Goal: Task Accomplishment & Management: Complete application form

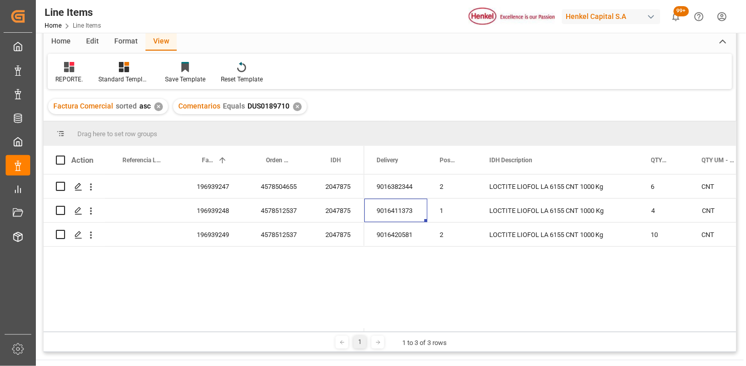
scroll to position [57, 0]
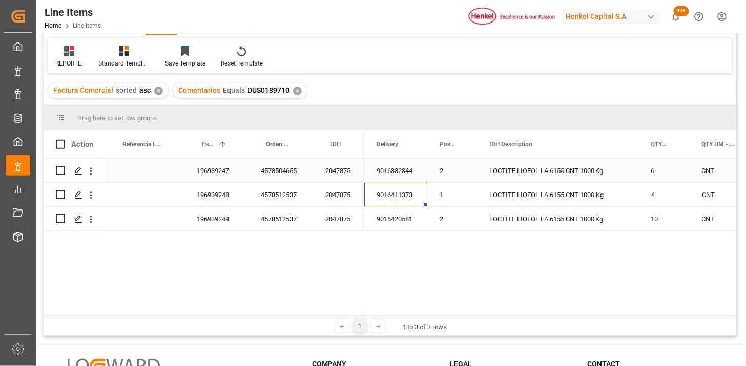
click at [427, 170] on div "2" at bounding box center [452, 171] width 50 height 24
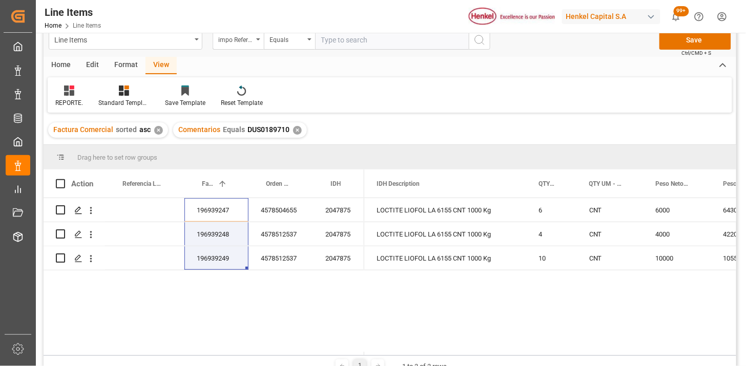
scroll to position [0, 0]
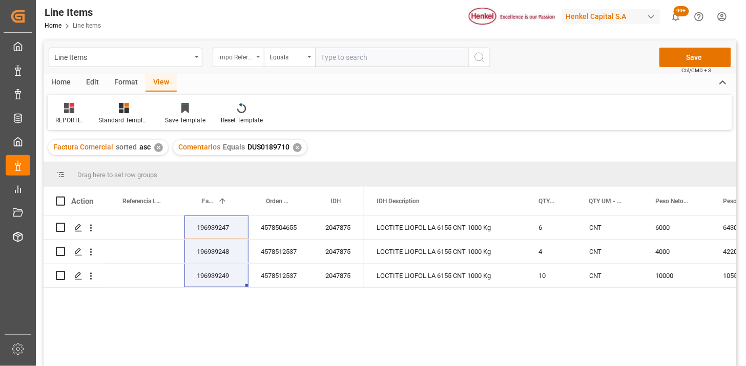
click at [255, 53] on div "impo Reference Number WF" at bounding box center [238, 57] width 51 height 19
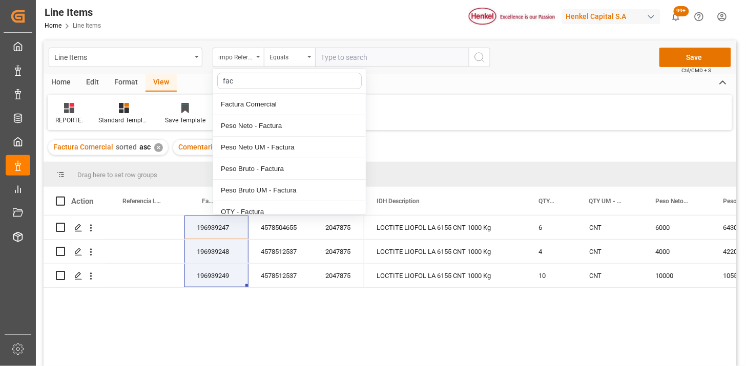
type input "fac"
click at [439, 96] on div "REPORTE. Standard Templates Save Template Reset Template" at bounding box center [390, 112] width 685 height 35
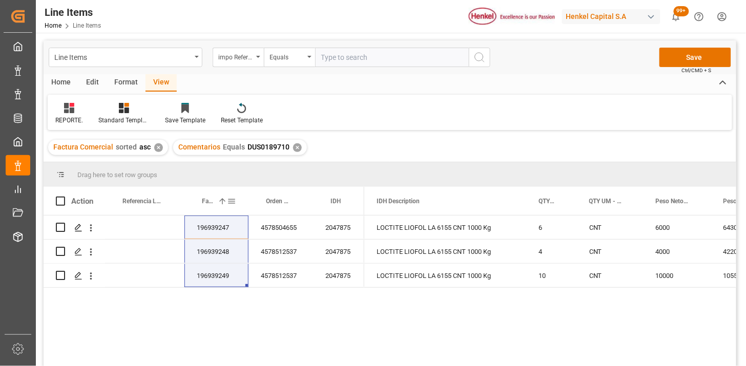
click at [235, 203] on span at bounding box center [231, 201] width 9 height 9
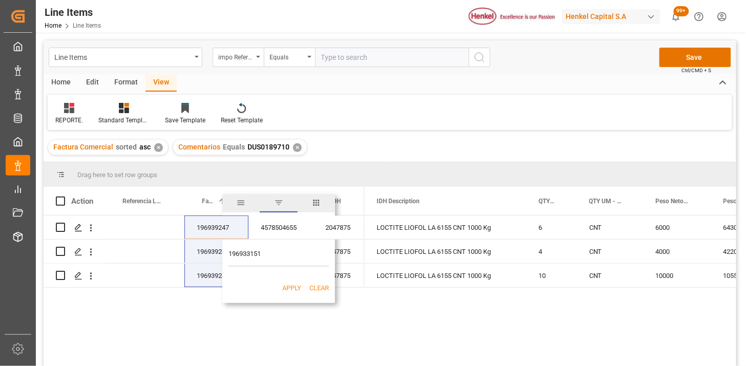
type input "196933151"
click at [292, 287] on button "Apply" at bounding box center [291, 288] width 19 height 10
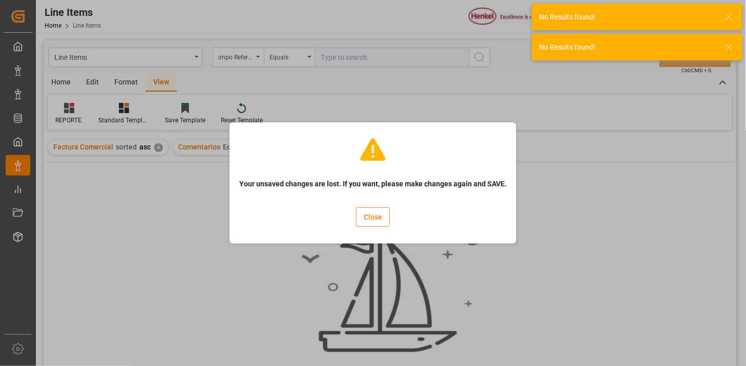
click at [368, 216] on button "Close" at bounding box center [373, 217] width 34 height 19
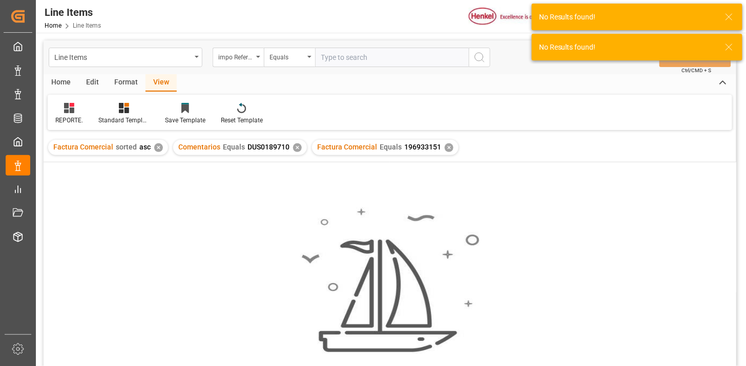
click at [446, 150] on div "✕" at bounding box center [449, 147] width 9 height 9
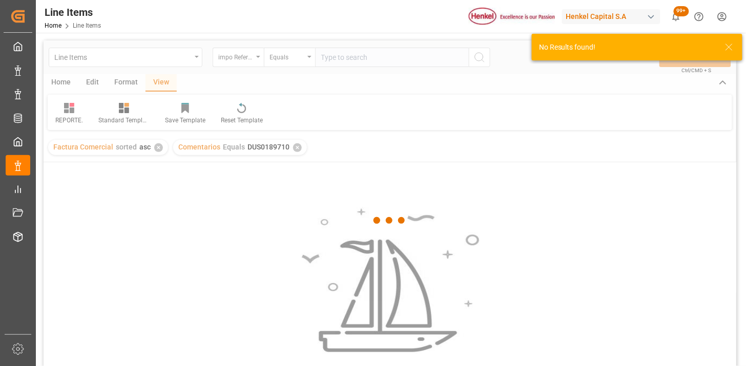
scroll to position [57, 0]
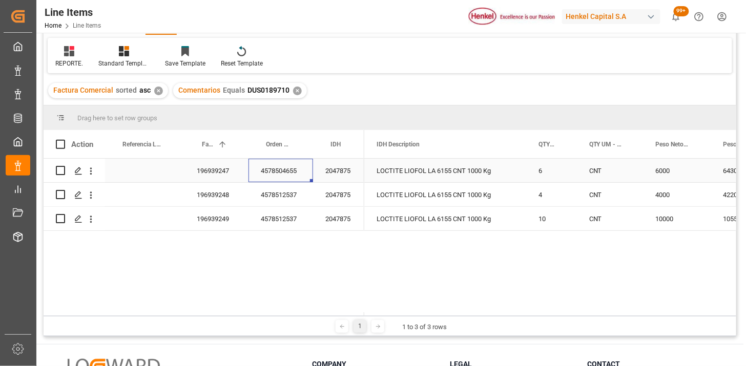
click at [299, 174] on div "4578504655" at bounding box center [281, 171] width 65 height 24
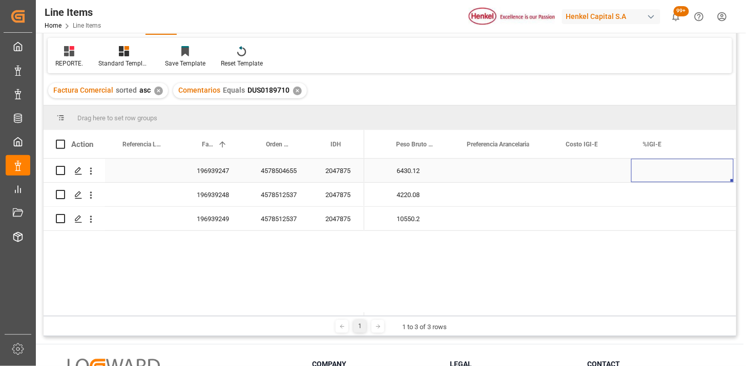
scroll to position [0, 440]
click at [504, 172] on div "Press SPACE to select this row." at bounding box center [504, 171] width 99 height 24
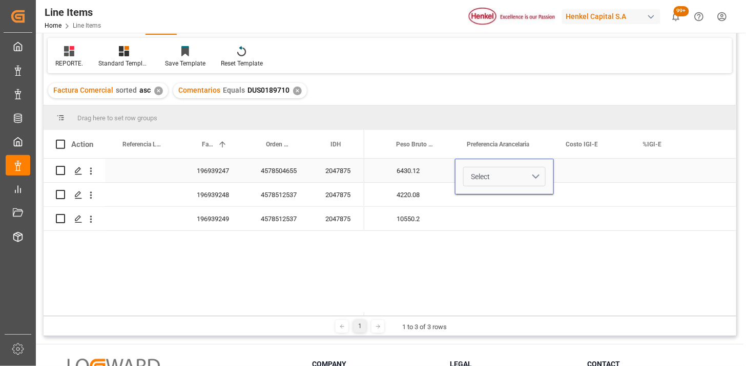
click at [525, 176] on button "Select" at bounding box center [504, 176] width 82 height 19
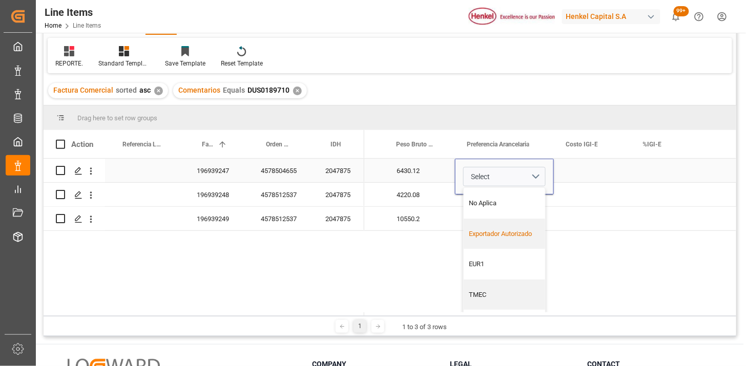
drag, startPoint x: 507, startPoint y: 234, endPoint x: 560, endPoint y: 192, distance: 67.1
click at [509, 233] on div "Exportador Autorizado" at bounding box center [504, 234] width 71 height 10
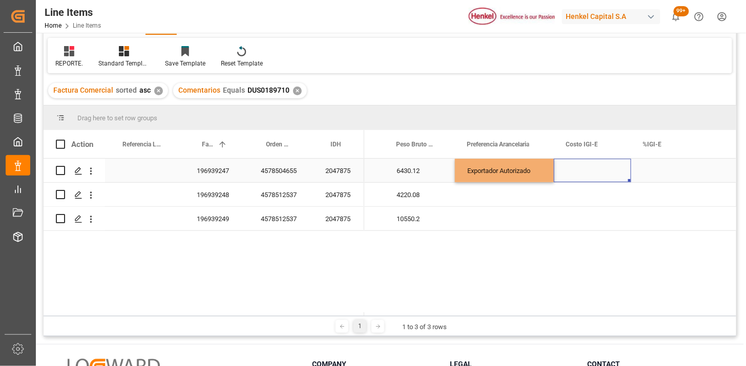
click at [573, 177] on div "Press SPACE to select this row." at bounding box center [592, 171] width 77 height 24
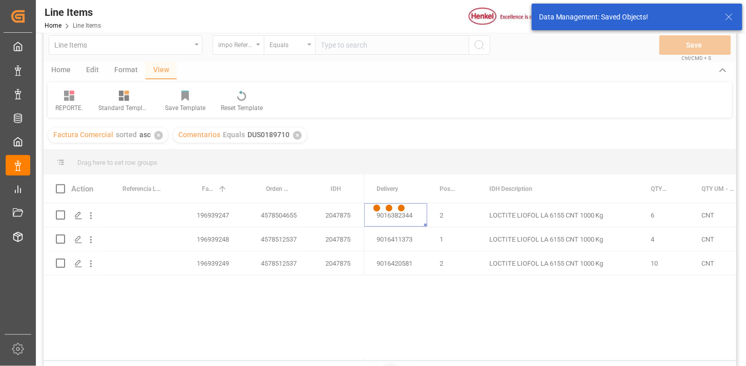
scroll to position [0, 0]
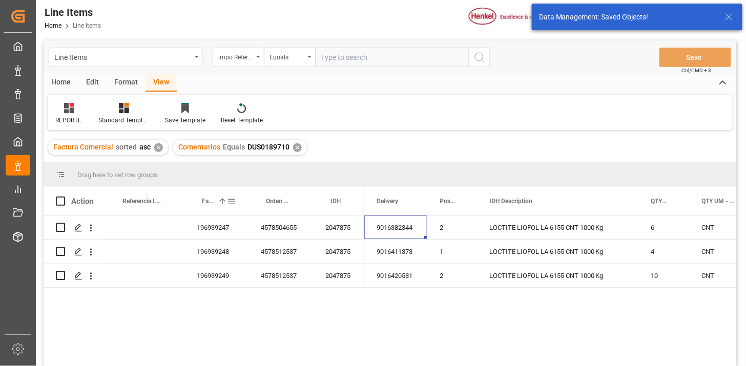
click at [233, 202] on span at bounding box center [231, 201] width 9 height 9
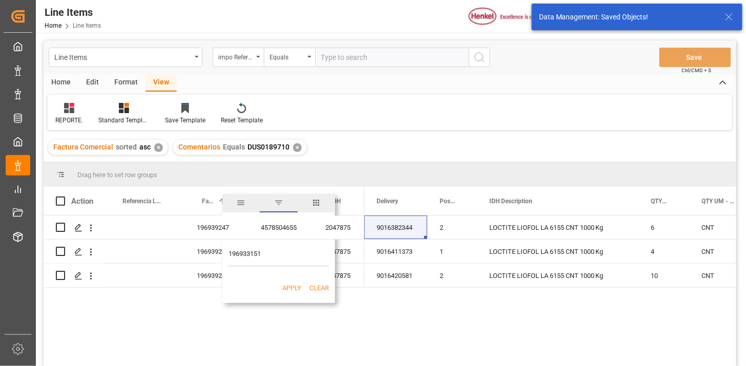
type input "196933151"
click at [288, 287] on button "Apply" at bounding box center [291, 288] width 19 height 10
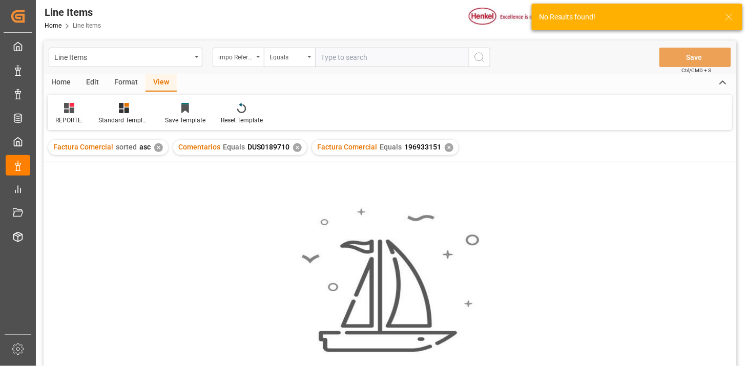
click at [295, 148] on div "✕" at bounding box center [297, 147] width 9 height 9
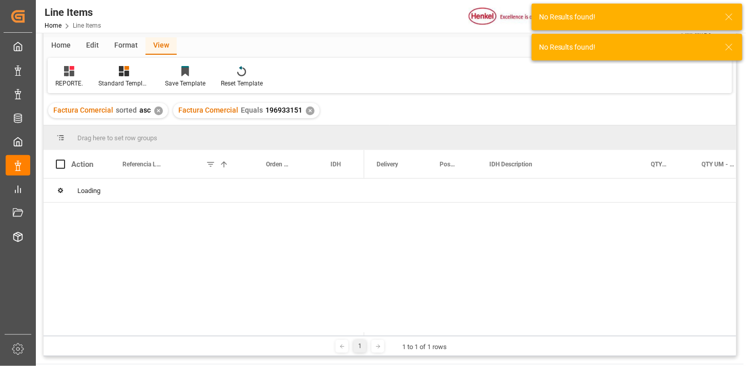
scroll to position [57, 0]
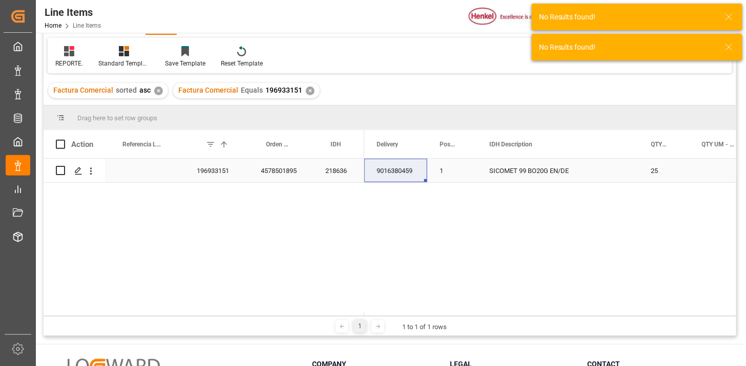
click at [218, 181] on div "196933151" at bounding box center [216, 171] width 64 height 24
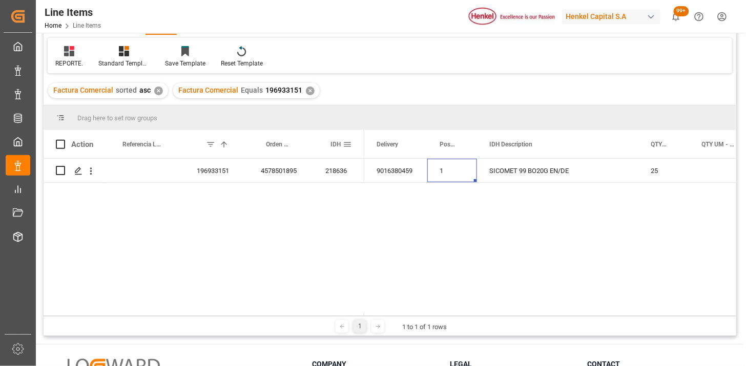
click at [352, 143] on span at bounding box center [347, 144] width 9 height 9
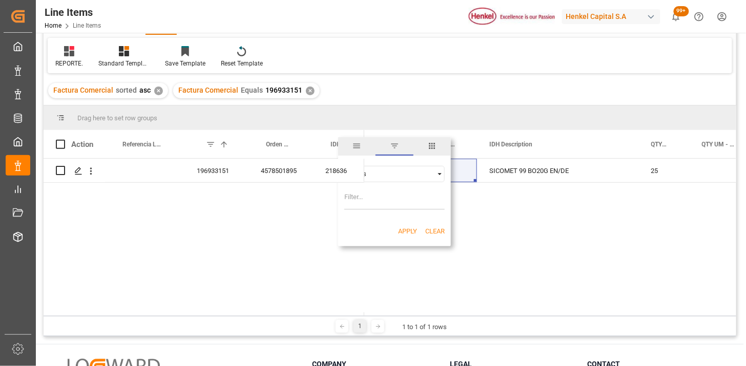
click at [433, 146] on span "columns" at bounding box center [431, 145] width 9 height 9
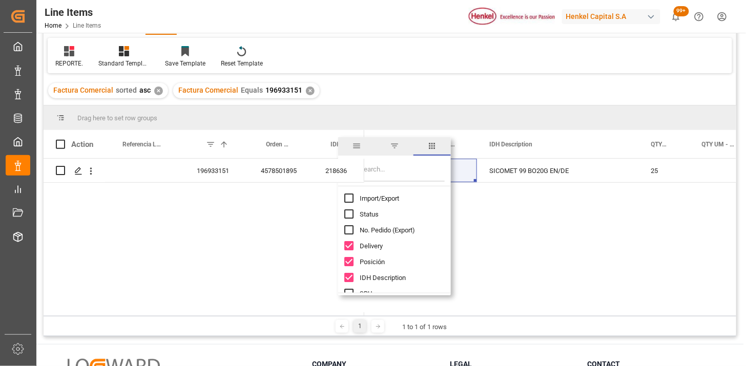
click at [391, 196] on span "Import/Export" at bounding box center [379, 199] width 39 height 8
checkbox input "true"
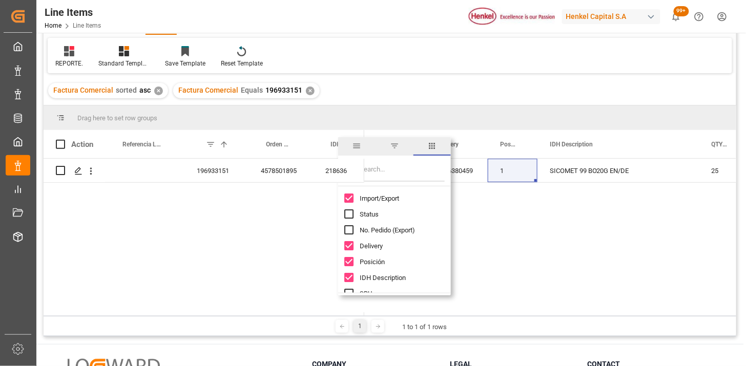
click at [405, 172] on input "Filter Columns Input" at bounding box center [402, 171] width 85 height 20
type input "um"
click at [401, 226] on span "Peso Neto UM - Factura" at bounding box center [394, 230] width 69 height 8
checkbox input "true"
click at [401, 247] on span "Peso Bruto UM - Factura" at bounding box center [395, 246] width 70 height 8
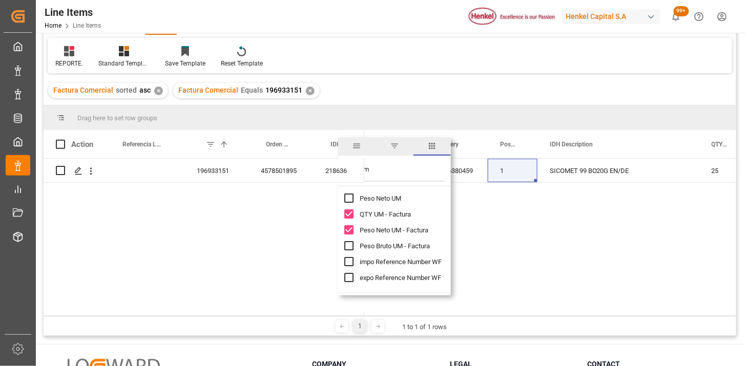
checkbox input "true"
click at [221, 175] on div "196933151" at bounding box center [216, 171] width 64 height 24
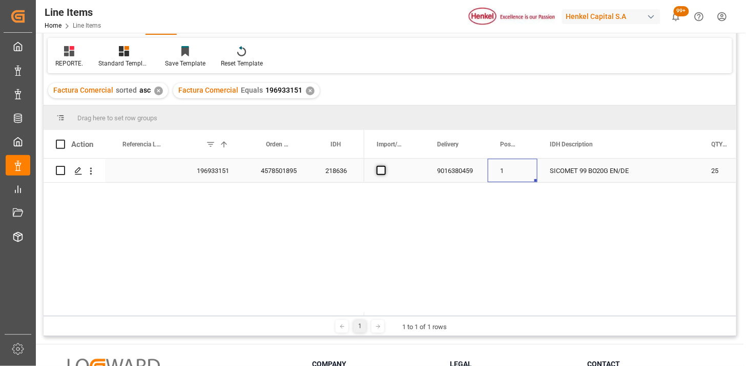
click at [380, 170] on span "Press SPACE to select this row." at bounding box center [381, 170] width 9 height 9
click at [384, 166] on input "Press SPACE to select this row." at bounding box center [384, 166] width 0 height 0
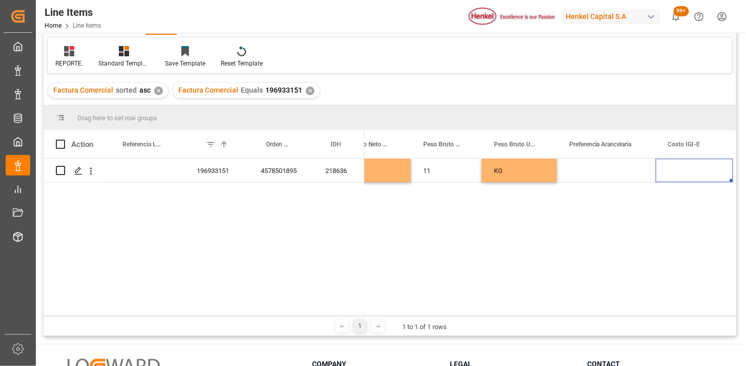
scroll to position [0, 646]
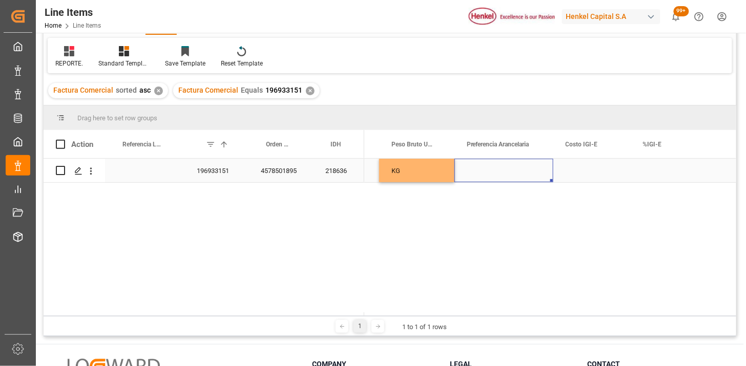
click at [513, 172] on div "Press SPACE to select this row." at bounding box center [503, 171] width 99 height 24
click at [536, 175] on button "Select" at bounding box center [504, 176] width 82 height 19
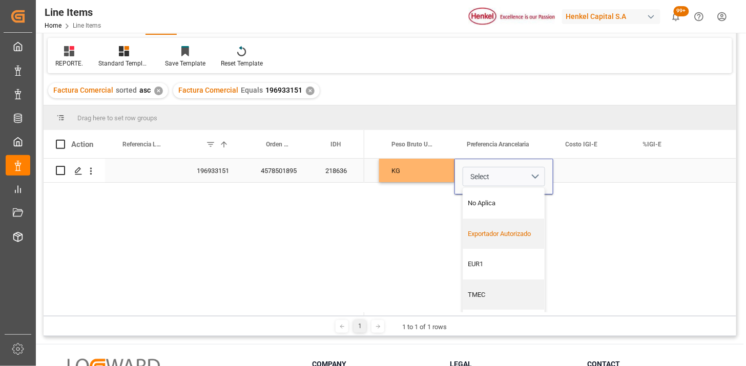
click at [513, 230] on div "Exportador Autorizado" at bounding box center [504, 234] width 71 height 10
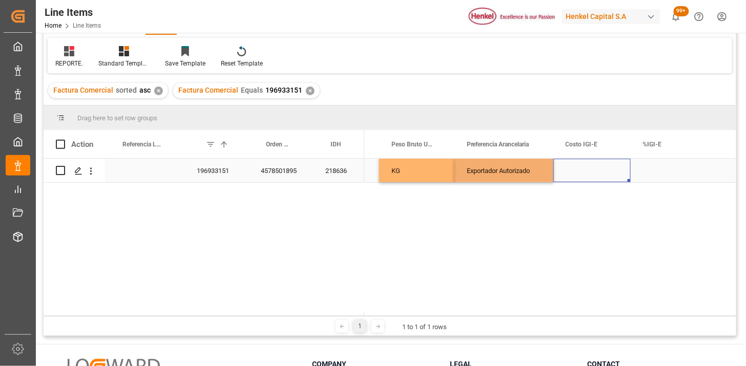
click at [567, 176] on div "Press SPACE to select this row." at bounding box center [591, 171] width 77 height 24
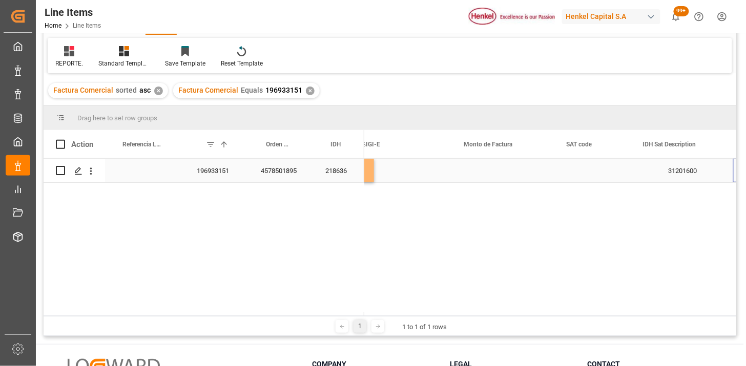
scroll to position [0, 928]
click at [503, 170] on div "Press SPACE to select this row." at bounding box center [502, 171] width 102 height 24
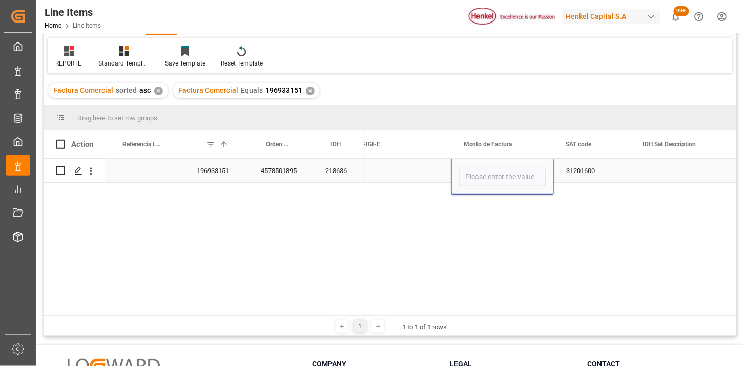
click at [503, 170] on input "Press SPACE to select this row." at bounding box center [503, 176] width 86 height 19
type input "617.99"
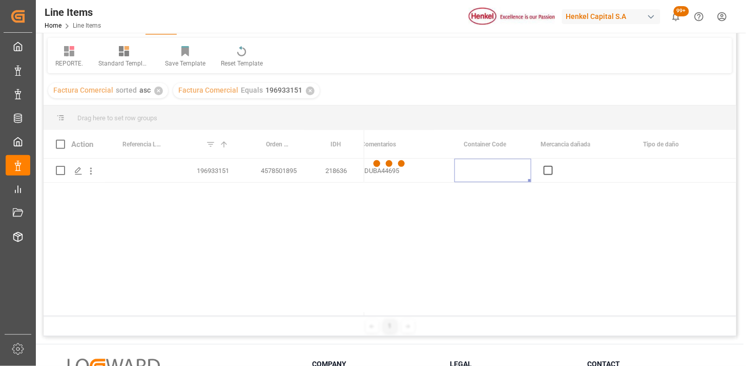
scroll to position [0, 1434]
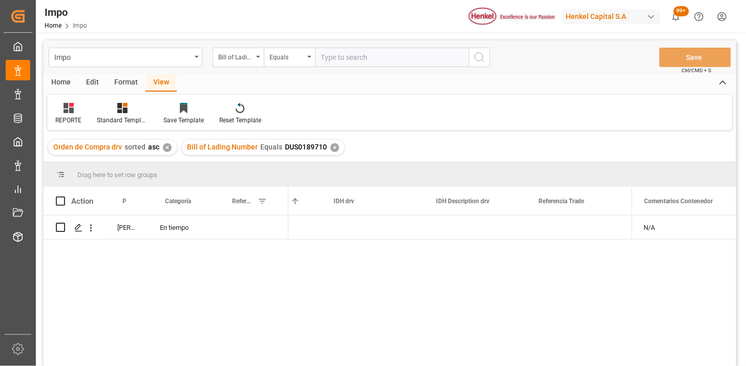
scroll to position [0, 2721]
click at [93, 236] on button "open menu" at bounding box center [91, 227] width 11 height 19
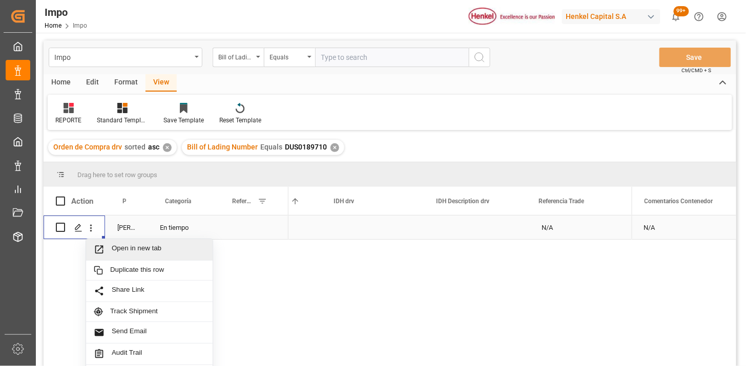
drag, startPoint x: 94, startPoint y: 237, endPoint x: 111, endPoint y: 246, distance: 18.8
click at [111, 246] on span "Press SPACE to select this row." at bounding box center [103, 249] width 18 height 11
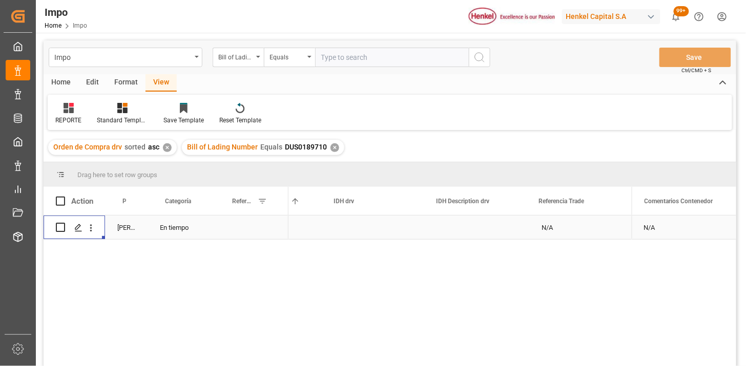
click at [347, 57] on input "text" at bounding box center [392, 57] width 154 height 19
paste input "DUBA44695"
type input "DUBA44695"
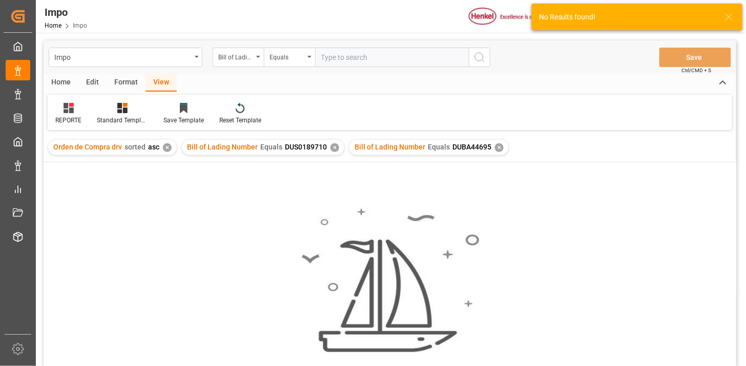
click at [333, 149] on div "✕" at bounding box center [334, 147] width 9 height 9
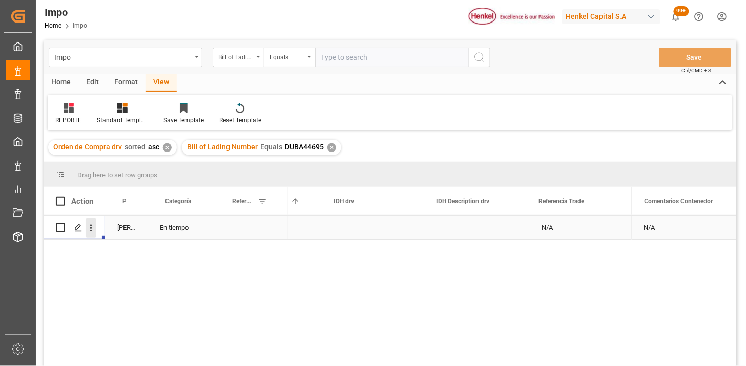
click at [95, 232] on icon "open menu" at bounding box center [91, 228] width 11 height 11
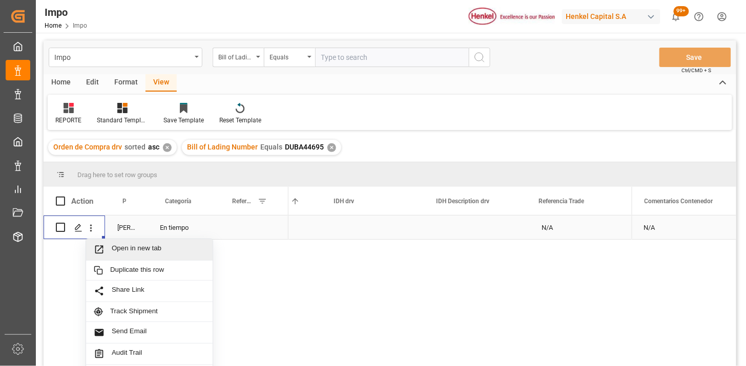
click at [124, 246] on span "Open in new tab" at bounding box center [158, 249] width 93 height 11
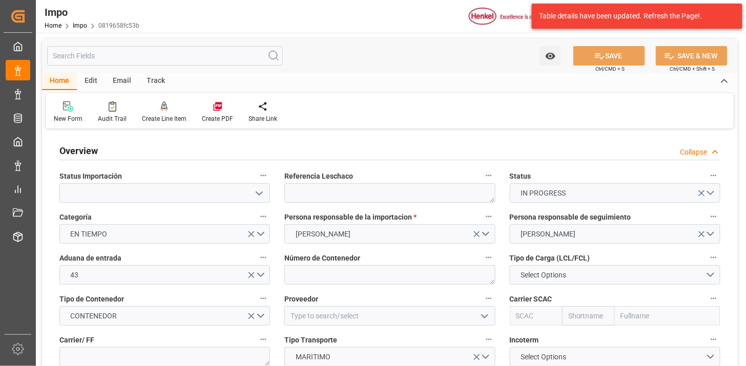
type input "15-10-2025"
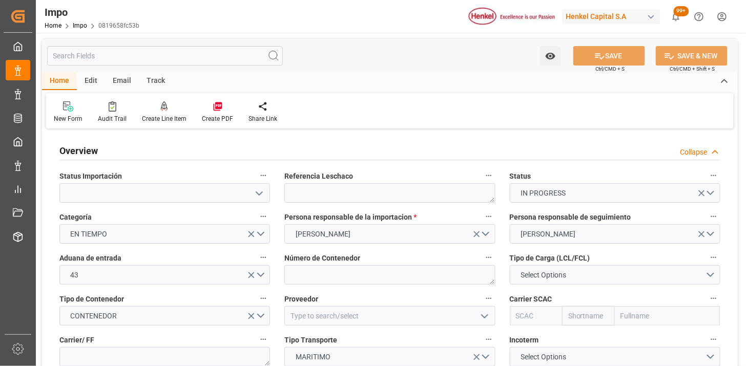
type input "[DATE]"
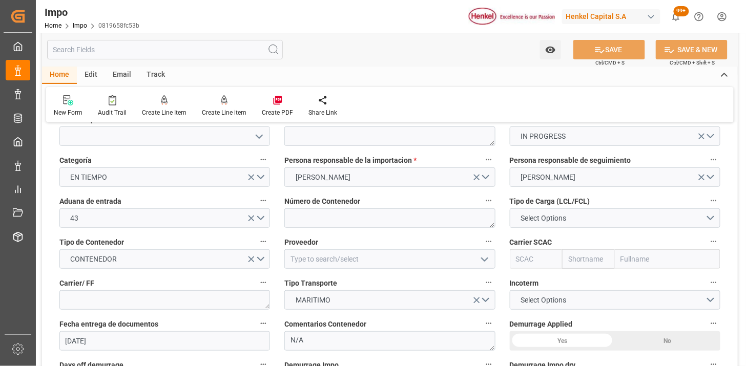
scroll to position [114, 0]
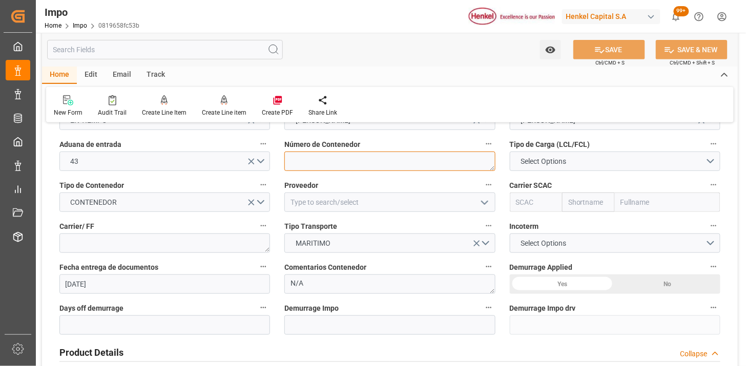
click at [359, 160] on textarea at bounding box center [389, 161] width 211 height 19
paste textarea "HAMU1839977"
type textarea "HAMU1839977"
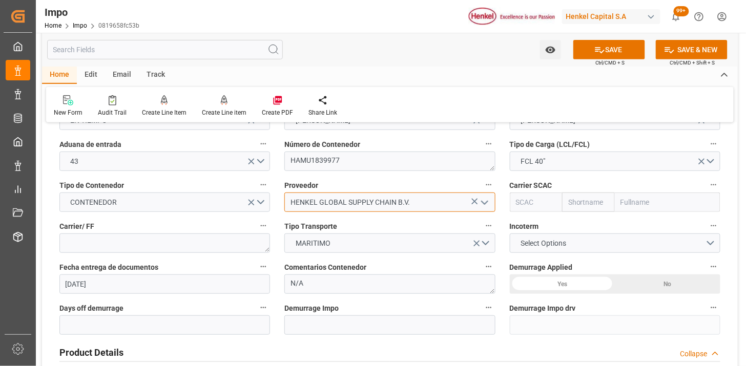
type input "HENKEL GLOBAL SUPPLY CHAIN B.V."
type input "HLCU"
type input "Hapag Lloyd"
type input "Hapag Lloyd Aktiengesellschaft"
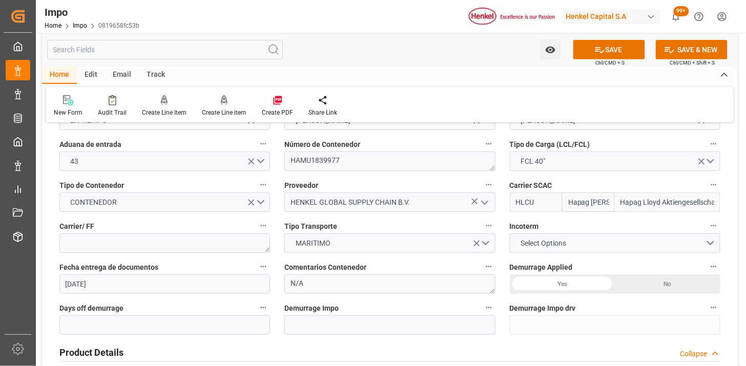
type input "HLCU"
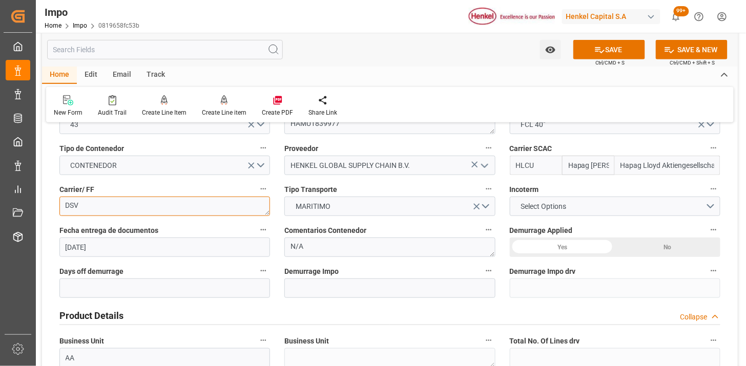
scroll to position [171, 0]
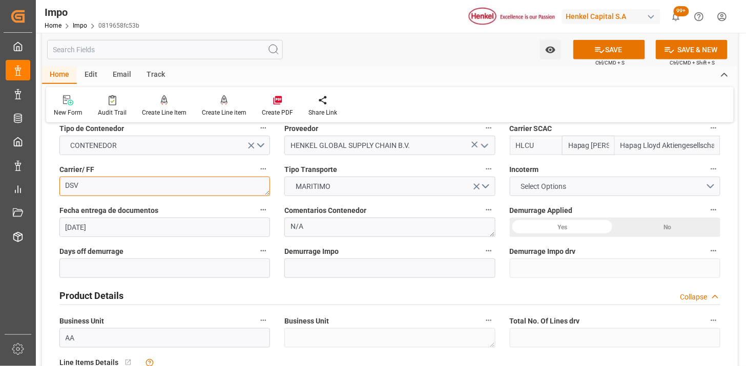
type textarea "DSV"
click at [544, 187] on span "Select Options" at bounding box center [543, 186] width 56 height 11
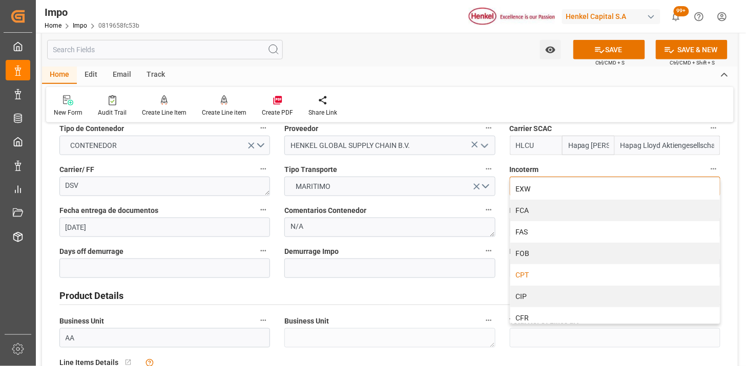
click at [550, 273] on div "CPT" at bounding box center [615, 275] width 210 height 22
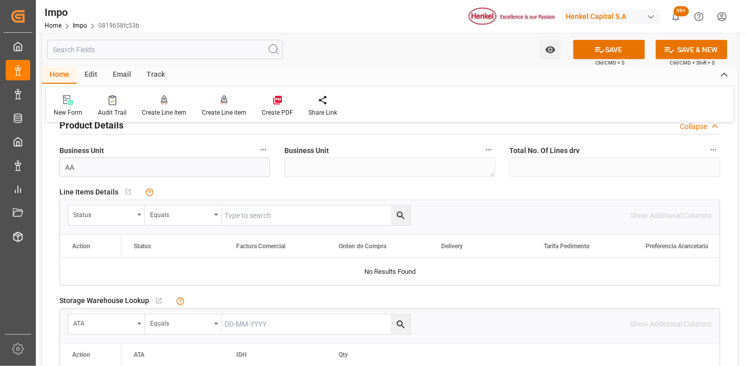
scroll to position [398, 0]
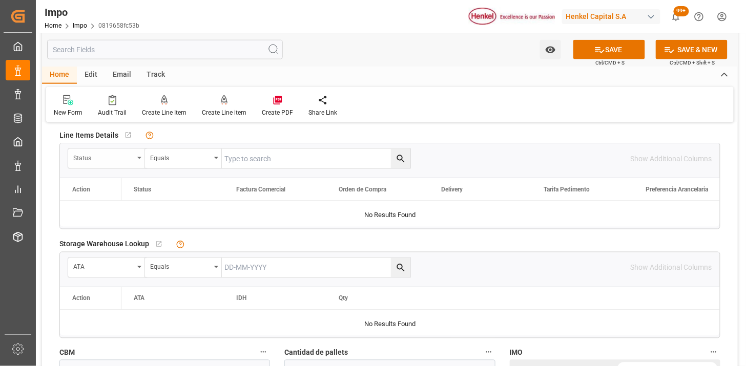
click at [120, 162] on div "Status" at bounding box center [106, 158] width 77 height 19
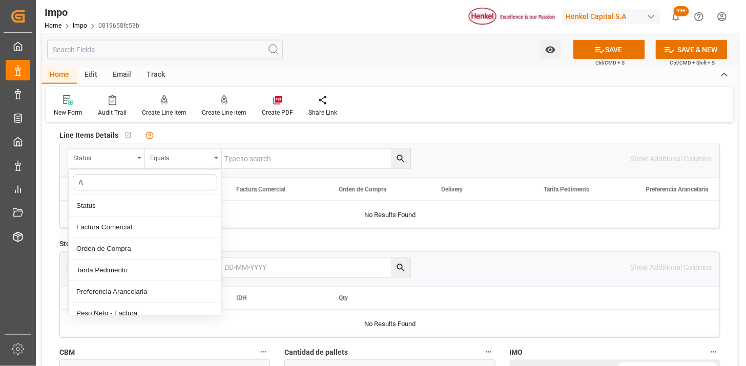
type input "AC"
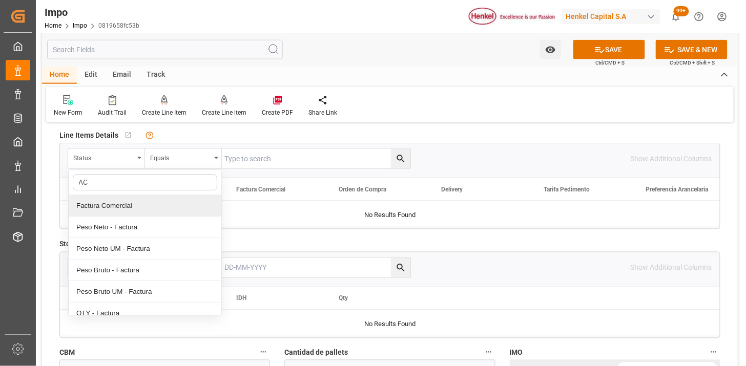
drag, startPoint x: 131, startPoint y: 206, endPoint x: 209, endPoint y: 183, distance: 81.2
click at [132, 206] on div "Factura Comercial" at bounding box center [145, 206] width 153 height 22
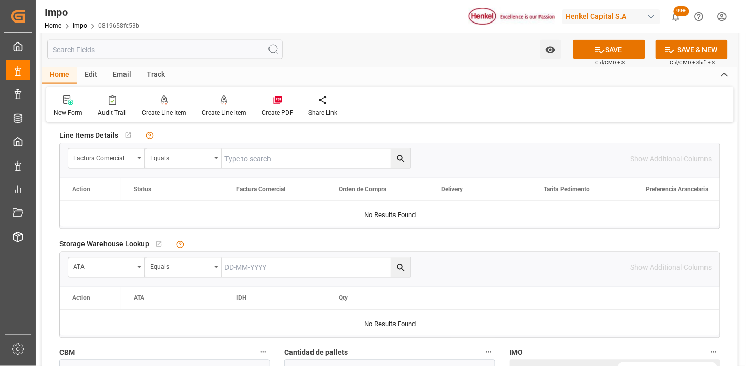
click at [252, 162] on input "text" at bounding box center [316, 158] width 189 height 19
paste input "196939249"
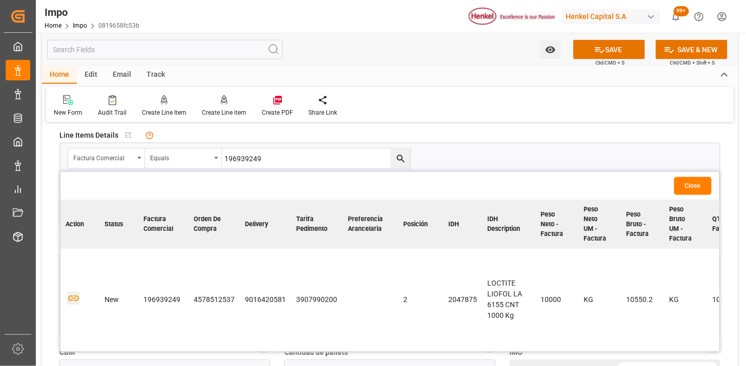
click at [73, 299] on icon "button" at bounding box center [73, 299] width 13 height 13
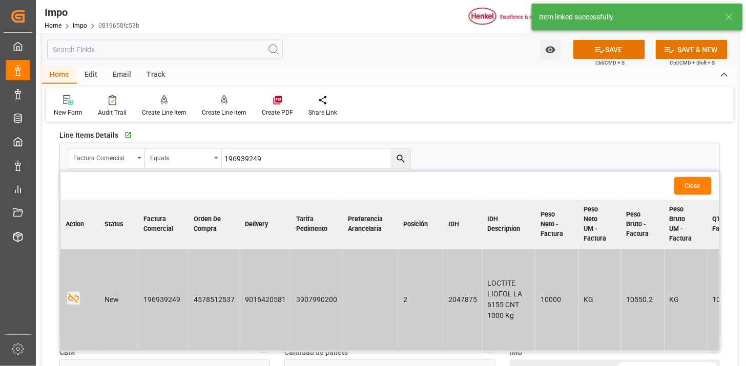
click at [251, 159] on input "196939249" at bounding box center [316, 158] width 189 height 19
paste input "8"
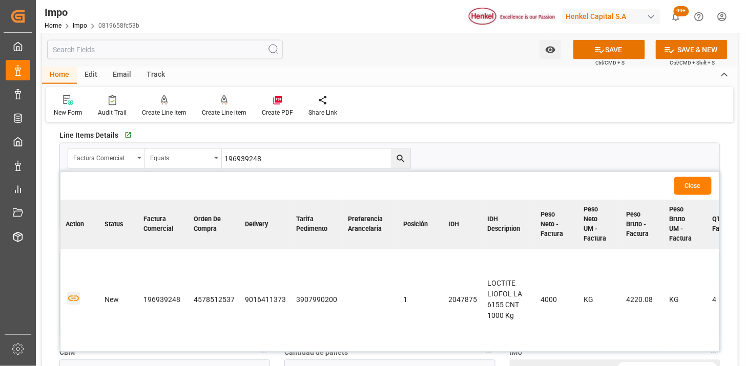
click at [74, 299] on icon "button" at bounding box center [73, 299] width 13 height 13
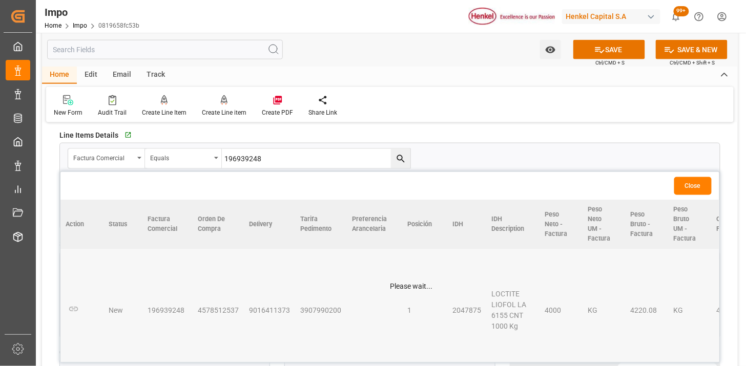
click at [244, 162] on input "196939248" at bounding box center [316, 158] width 189 height 19
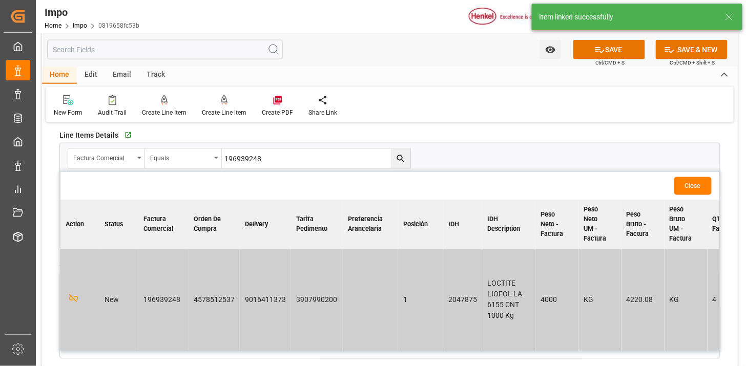
paste input "7"
type input "196939247"
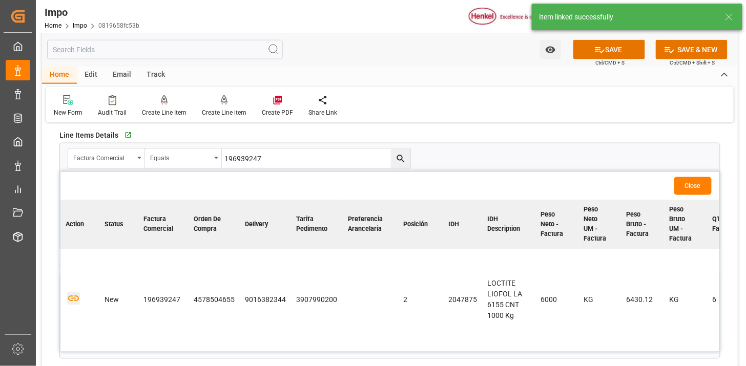
click at [75, 300] on icon "button" at bounding box center [73, 299] width 11 height 6
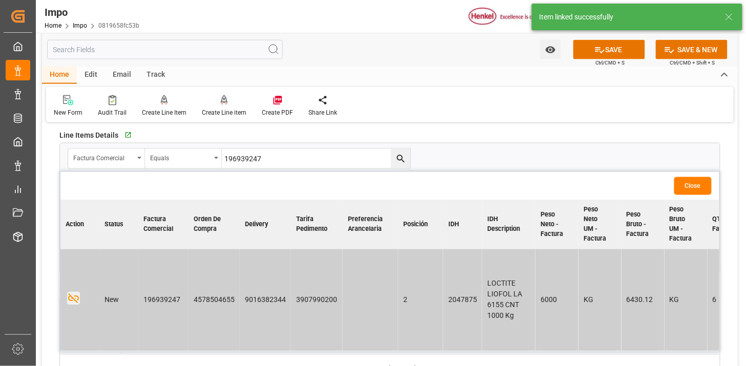
click at [694, 184] on button "Close" at bounding box center [692, 186] width 37 height 18
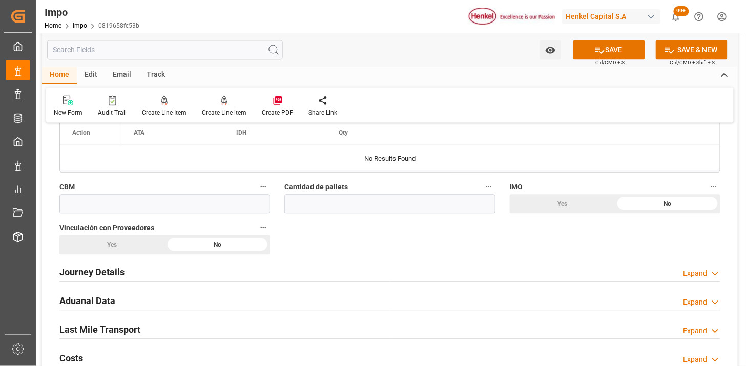
scroll to position [626, 0]
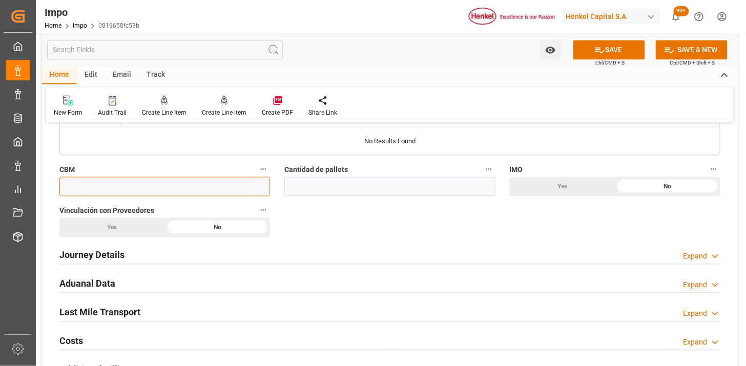
click at [256, 183] on input "text" at bounding box center [164, 186] width 211 height 19
paste input "40.000"
type input "40"
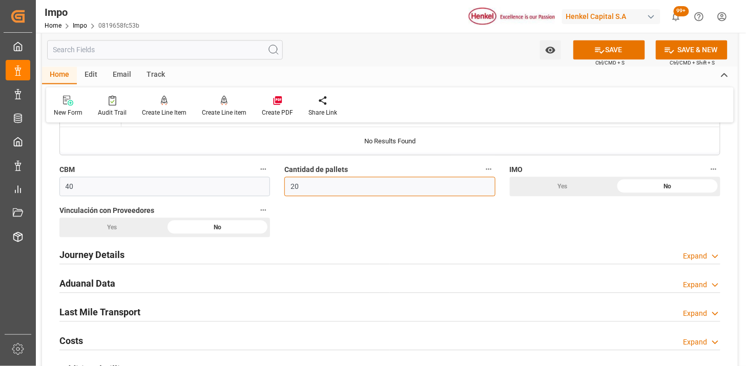
type input "20"
click at [104, 224] on div "Yes" at bounding box center [112, 227] width 106 height 19
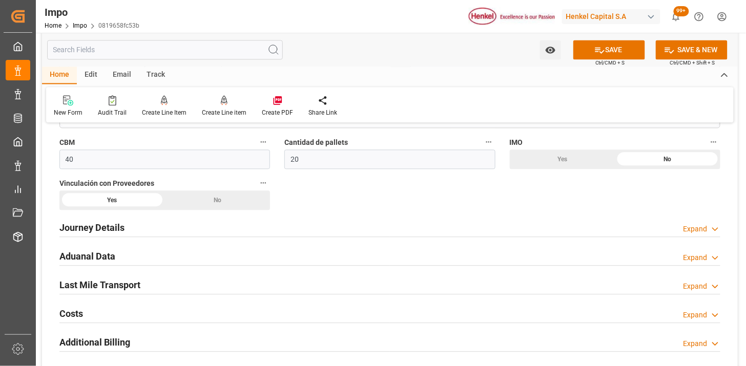
scroll to position [683, 0]
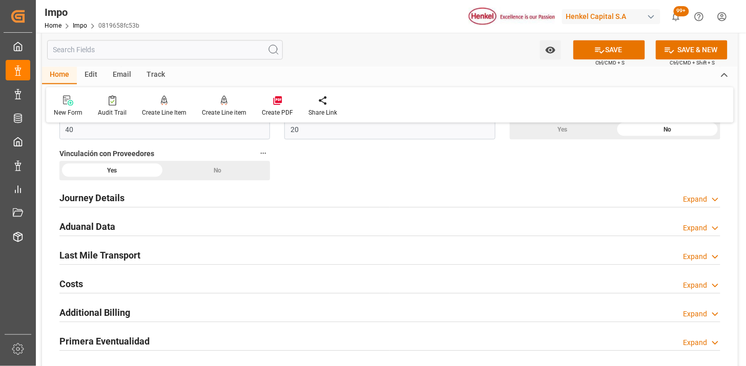
click at [162, 199] on div "Journey Details Expand" at bounding box center [389, 197] width 661 height 19
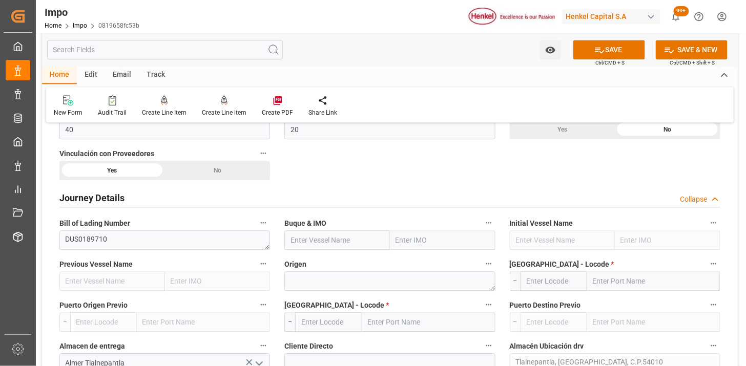
scroll to position [740, 0]
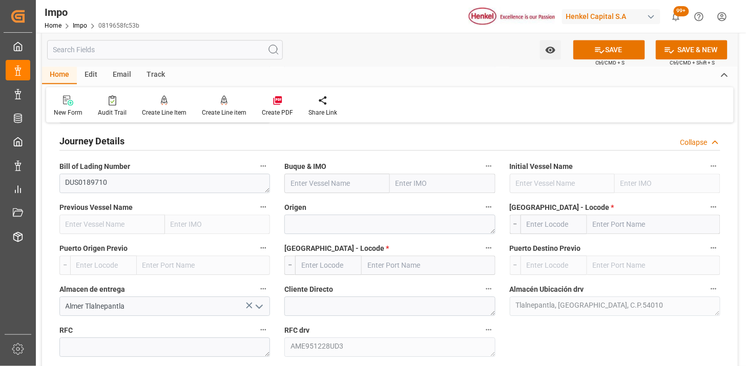
click at [317, 184] on input "text" at bounding box center [337, 183] width 106 height 19
paste input "MAERSK DANUBE"
type input "MAERSK DANUBE"
type input "9694579"
type input "MAERSK DANUBE"
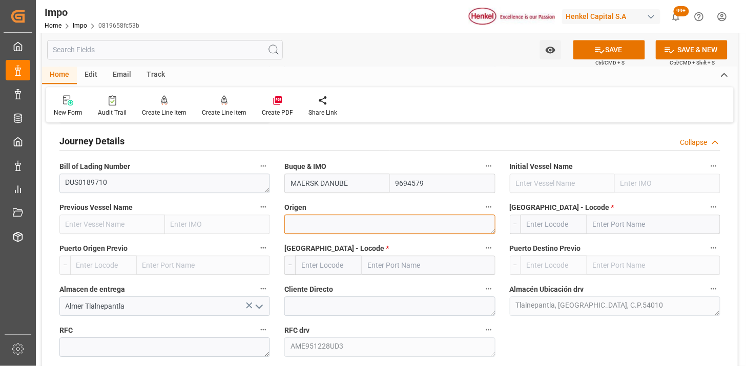
paste textarea "NETHERLANDS"
type textarea "NETHERLANDS"
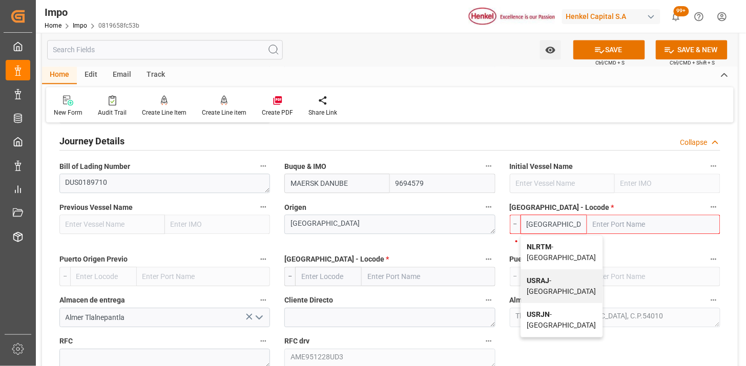
type input "NLRTM"
type input "Rotterdam"
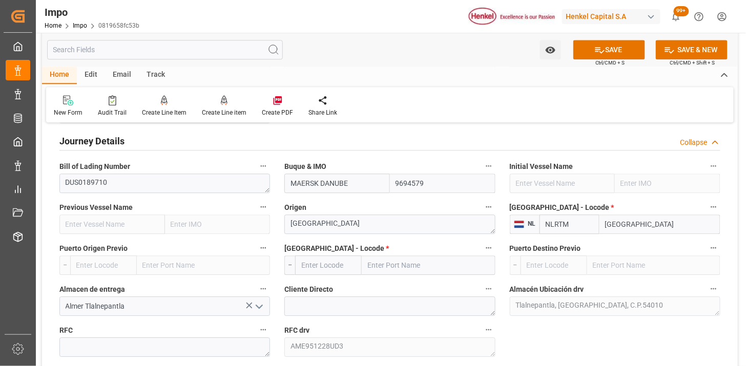
type input "NLRTM"
type input "MXVER"
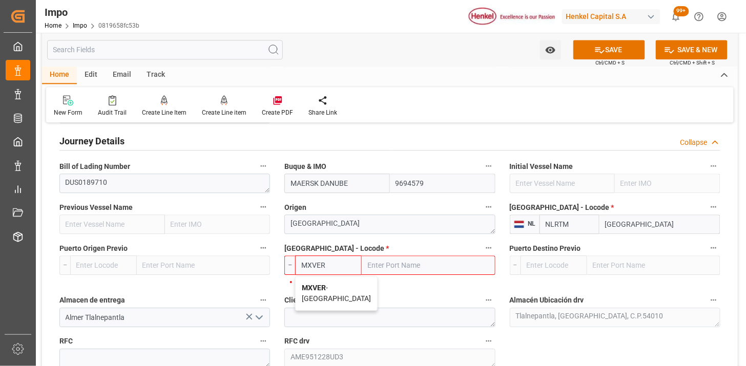
type input "[GEOGRAPHIC_DATA]"
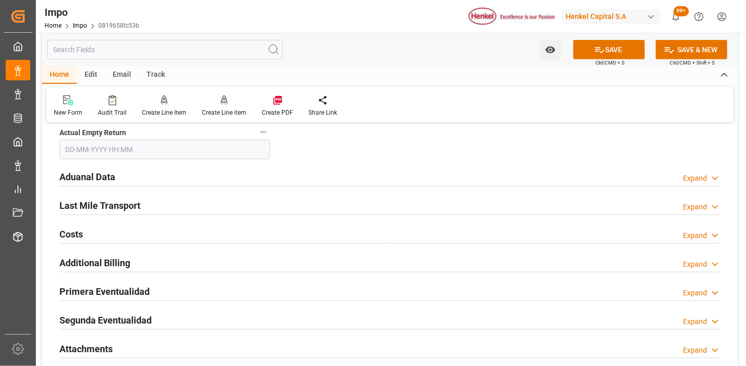
scroll to position [1252, 0]
type input "MXVER"
click at [215, 180] on div "Aduanal Data Expand" at bounding box center [389, 175] width 661 height 19
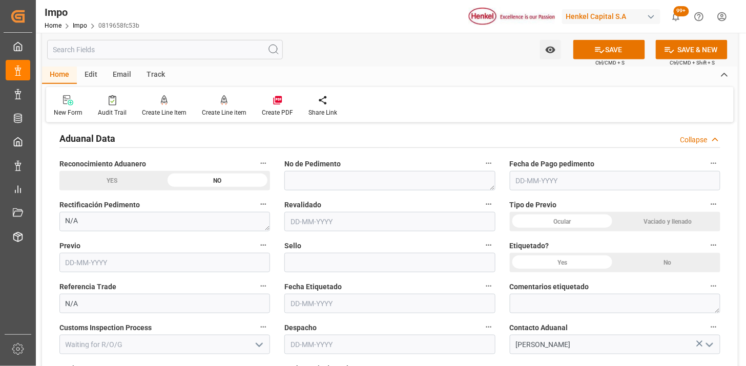
scroll to position [1309, 0]
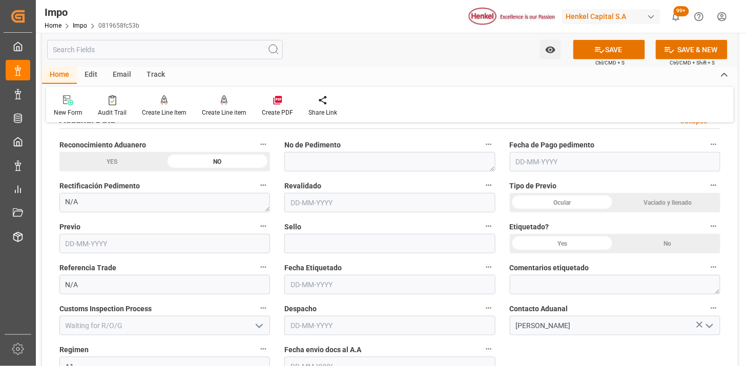
click at [588, 205] on div "Ocular" at bounding box center [563, 202] width 106 height 19
click at [664, 244] on div "No" at bounding box center [668, 243] width 106 height 19
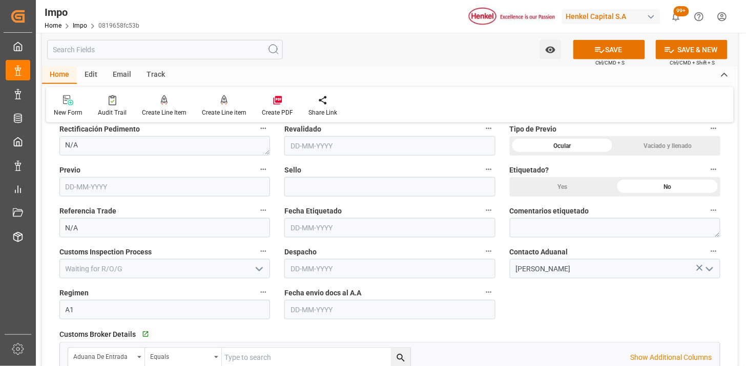
scroll to position [1423, 0]
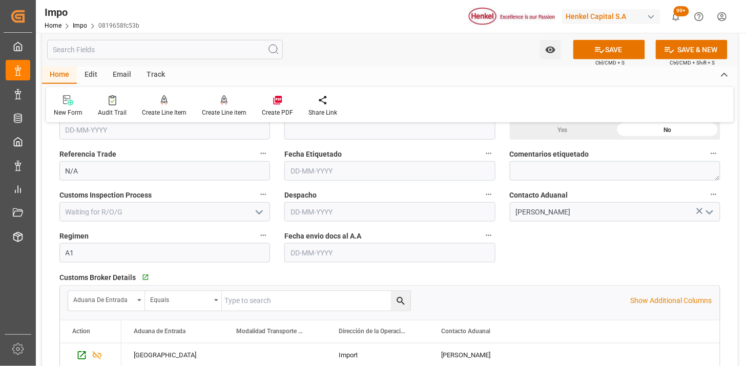
click at [350, 255] on input "text" at bounding box center [389, 252] width 211 height 19
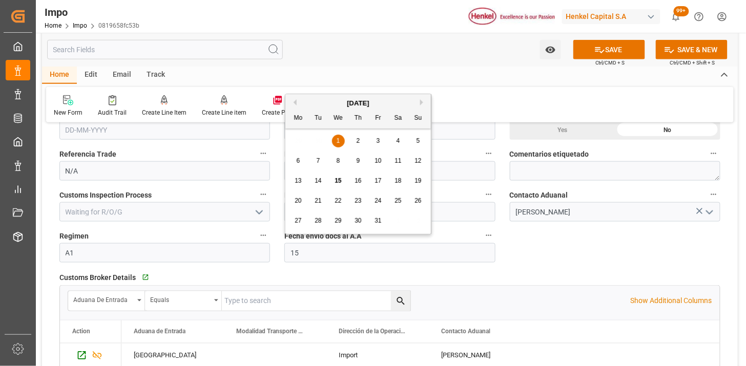
type input "[DATE]"
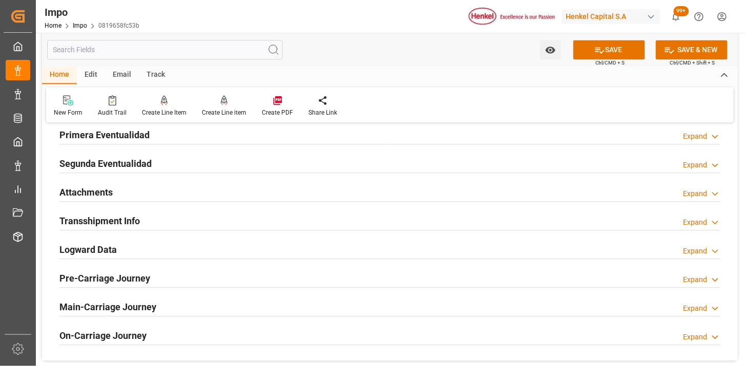
scroll to position [1765, 0]
click at [178, 198] on div "Attachments Expand" at bounding box center [389, 190] width 661 height 19
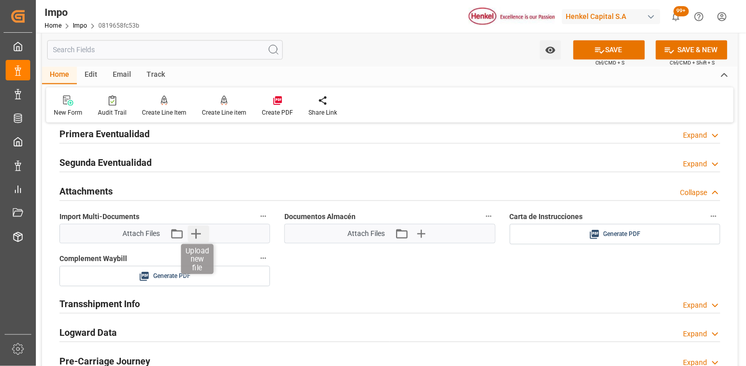
click at [201, 234] on icon "button" at bounding box center [196, 233] width 16 height 16
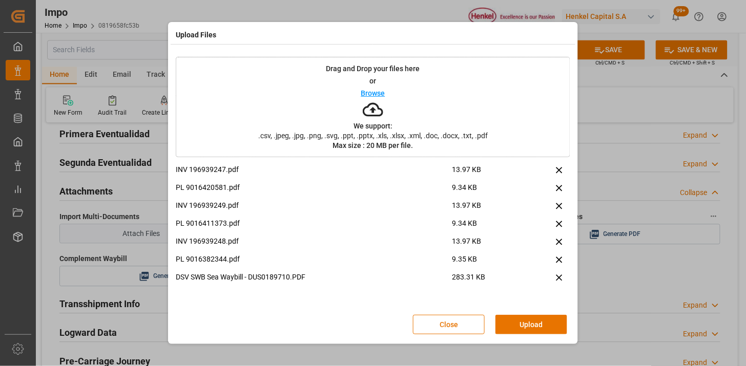
click at [552, 319] on button "Upload" at bounding box center [531, 324] width 72 height 19
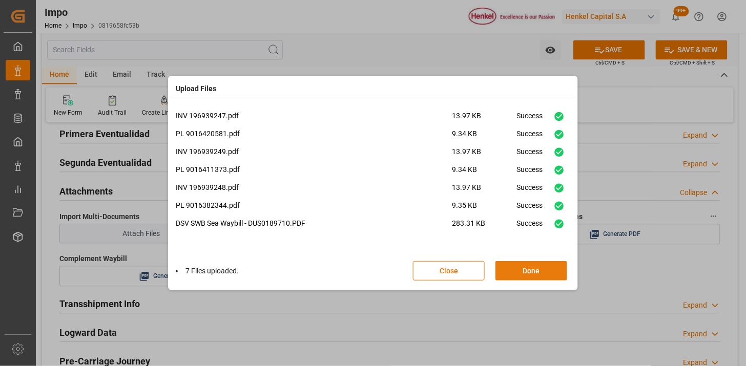
click at [530, 279] on button "Done" at bounding box center [531, 270] width 72 height 19
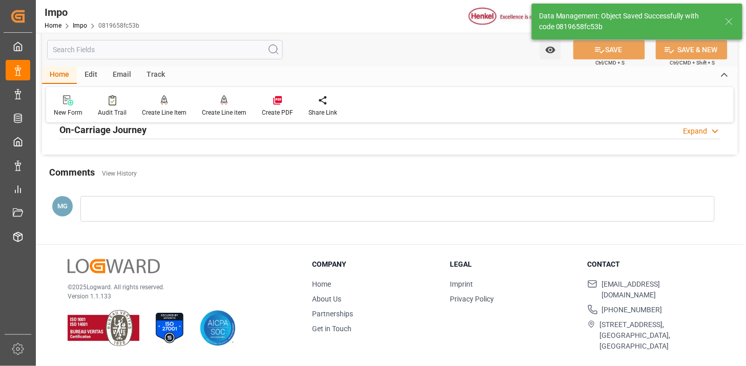
type textarea "AA"
type input "3"
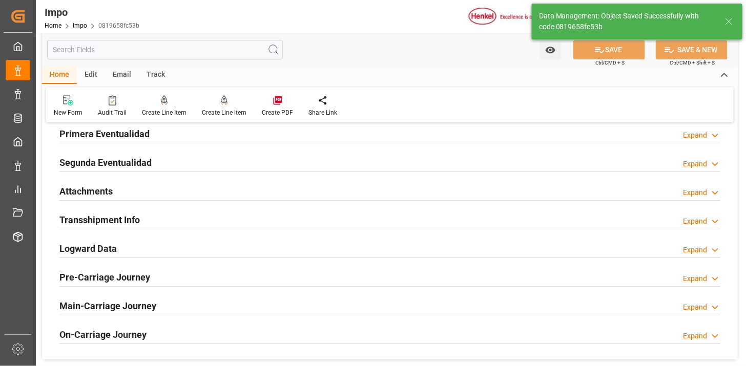
click at [264, 195] on div "Attachments Expand" at bounding box center [389, 190] width 661 height 19
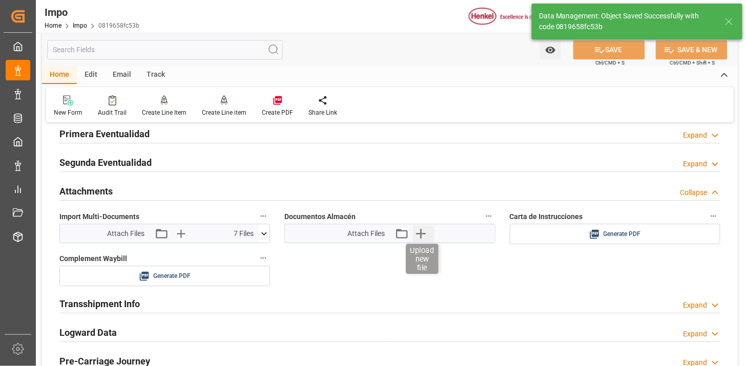
click at [419, 232] on icon "button" at bounding box center [420, 233] width 16 height 16
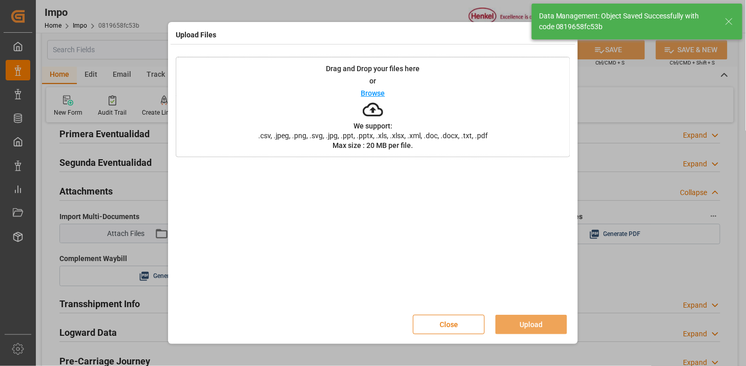
click at [441, 325] on button "Close" at bounding box center [449, 324] width 72 height 19
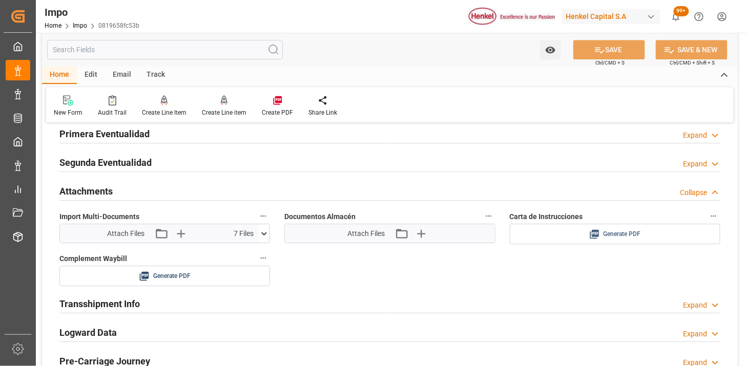
click at [622, 237] on span "Generate PDF" at bounding box center [622, 234] width 37 height 13
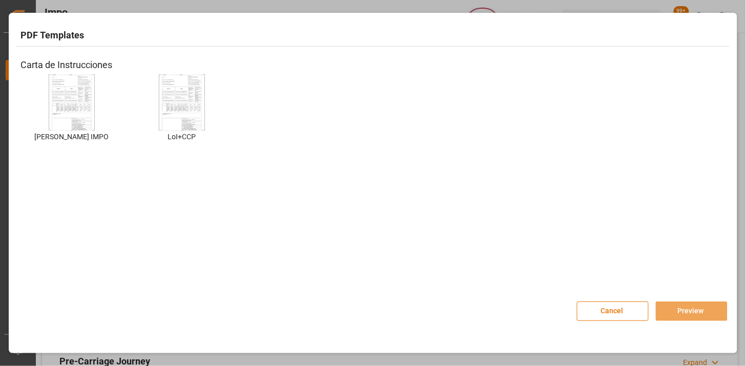
click at [78, 95] on img at bounding box center [71, 103] width 41 height 58
click at [667, 309] on button "Preview" at bounding box center [692, 311] width 72 height 19
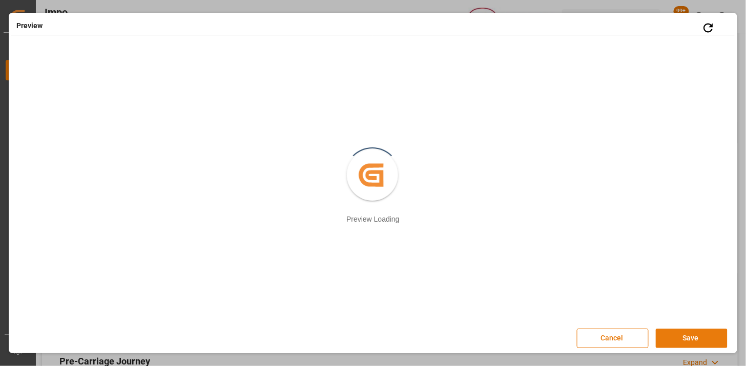
click at [678, 343] on button "Save" at bounding box center [692, 338] width 72 height 19
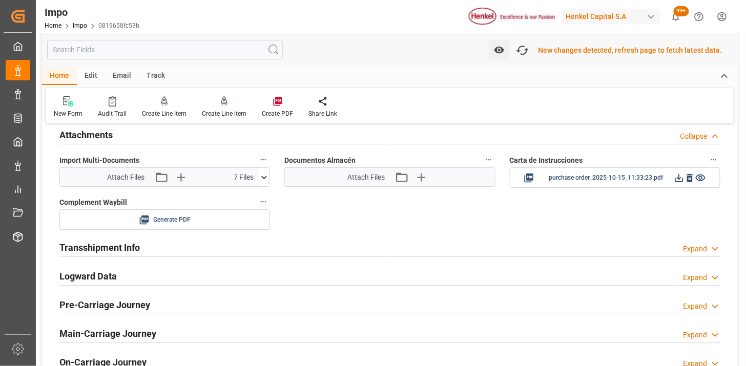
scroll to position [949, 0]
click at [678, 178] on icon at bounding box center [679, 177] width 11 height 11
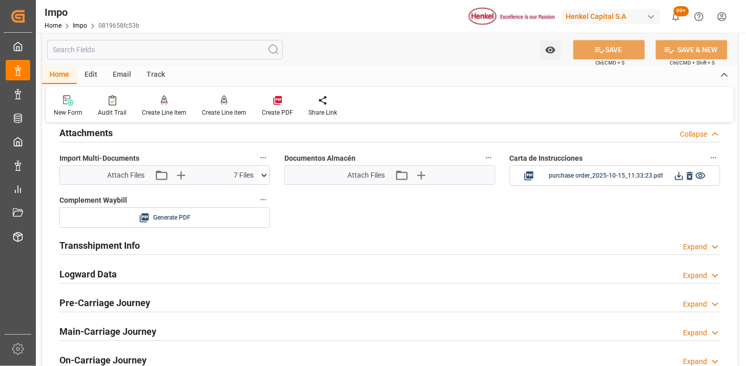
scroll to position [948, 0]
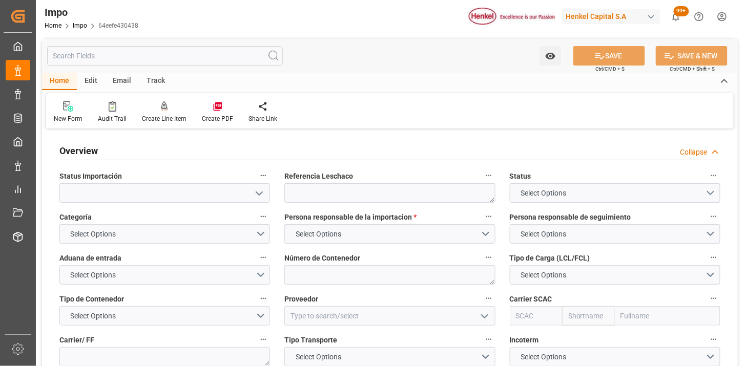
type textarea "N/A"
type input "AA"
type input "[DATE]"
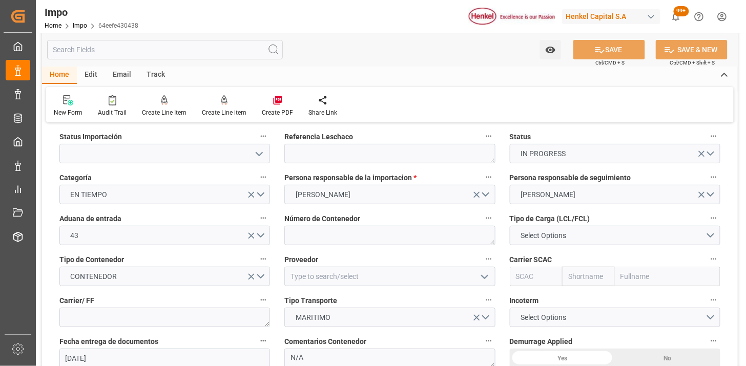
scroll to position [57, 0]
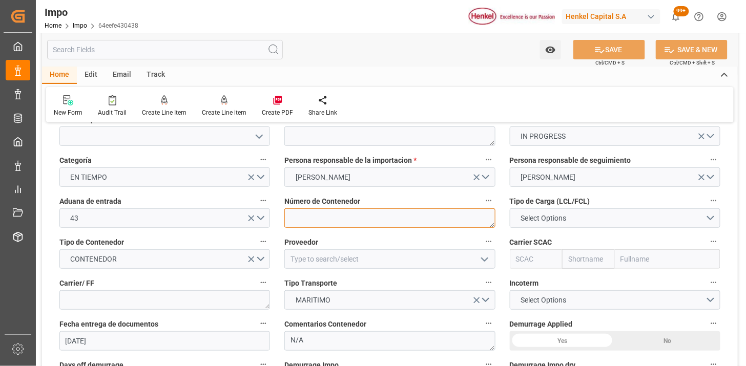
click at [317, 217] on textarea at bounding box center [389, 218] width 211 height 19
paste textarea "TGBU3552230"
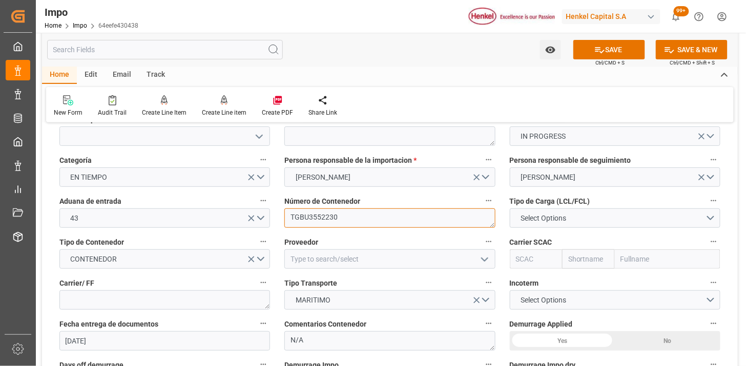
type textarea "TGBU3552230"
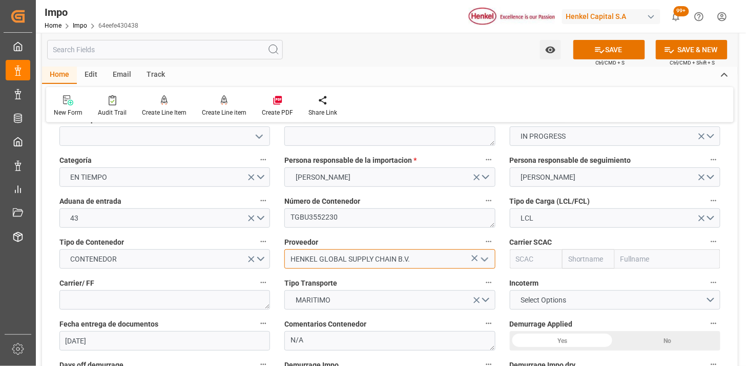
type input "HENKEL GLOBAL SUPPLY CHAIN B.V."
type input "M"
type input "MSCU"
type input "MSC"
type input "Mediterranean Shipping Company"
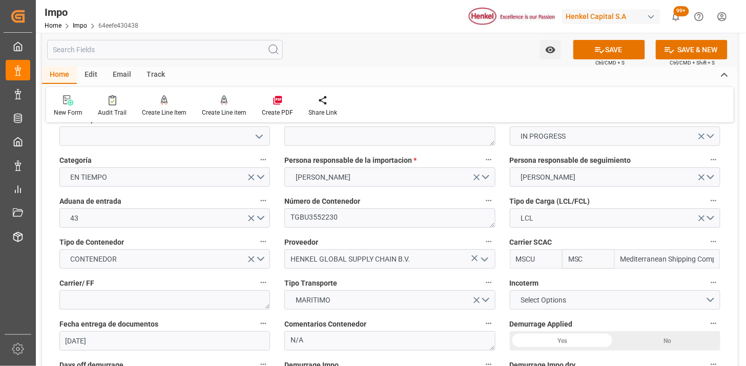
type input "MSCU"
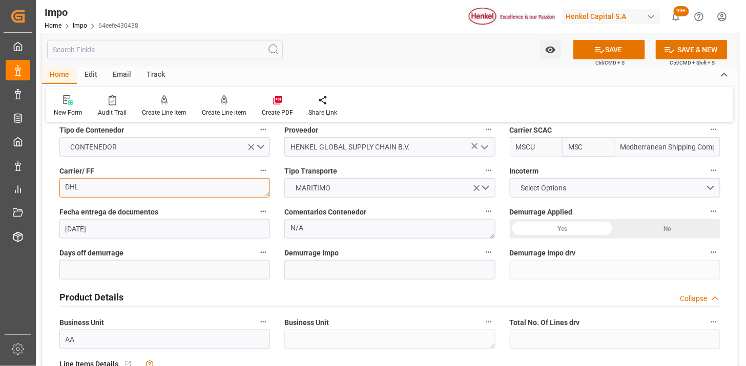
scroll to position [171, 0]
type textarea "DHL"
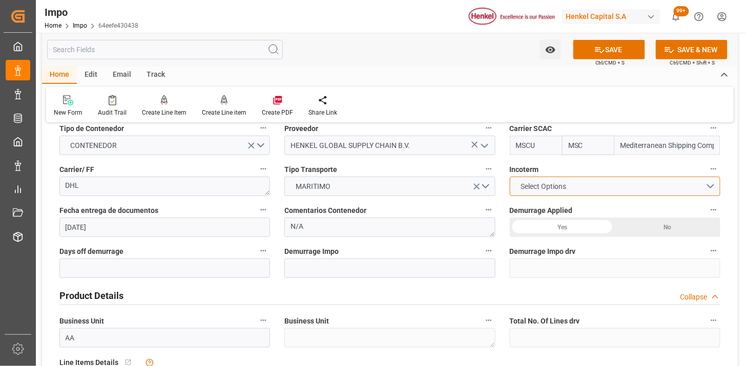
click at [512, 186] on button "Select Options" at bounding box center [615, 186] width 211 height 19
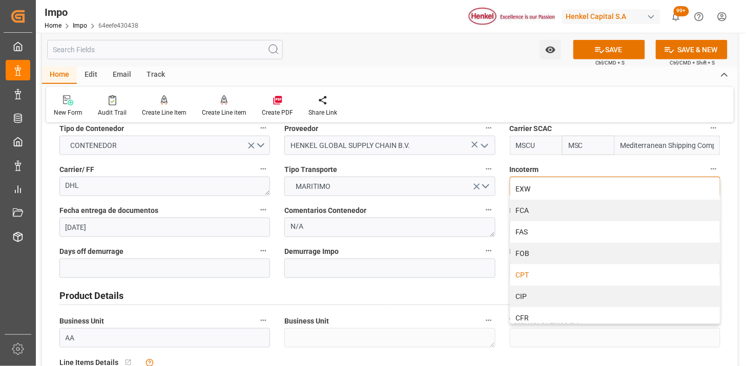
click at [529, 278] on div "CPT" at bounding box center [615, 275] width 210 height 22
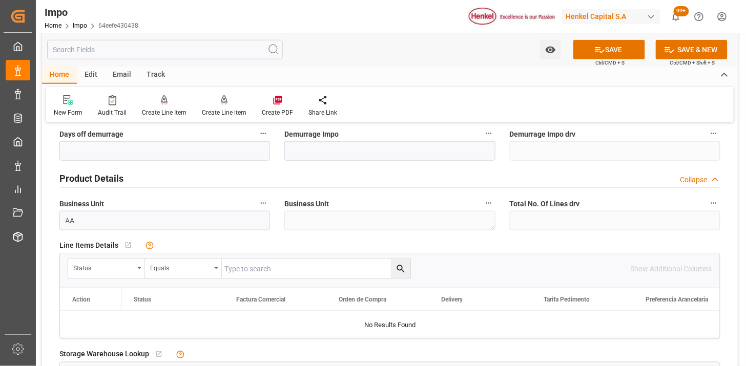
scroll to position [341, 0]
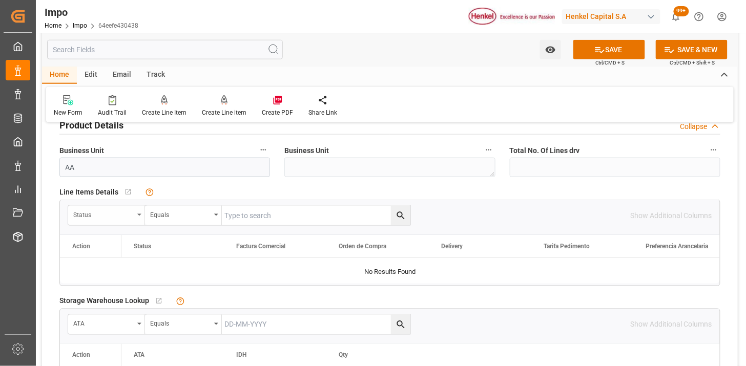
click at [94, 217] on div "Status" at bounding box center [103, 214] width 60 height 12
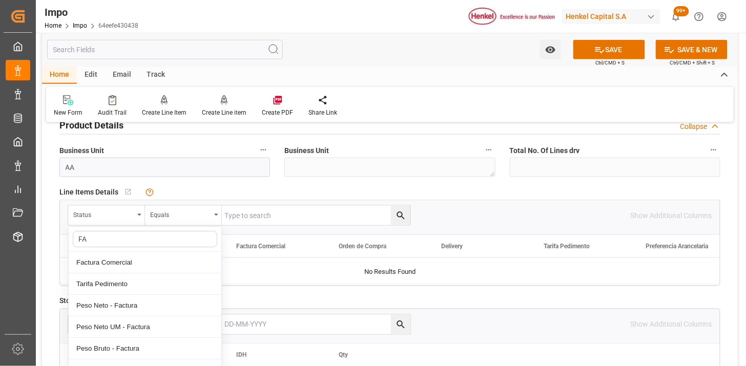
type input "FAC"
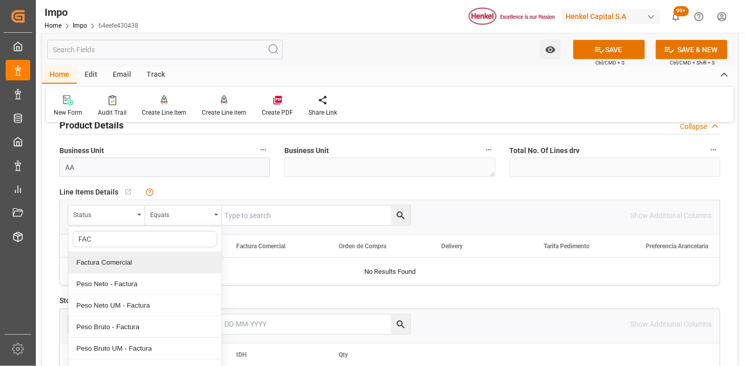
click at [114, 257] on div "Factura Comercial" at bounding box center [145, 263] width 153 height 22
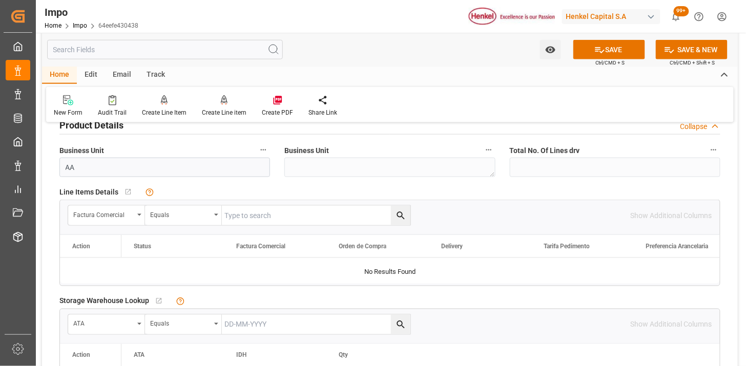
click at [226, 221] on input "text" at bounding box center [316, 215] width 189 height 19
paste input "196933151"
type input "196933151"
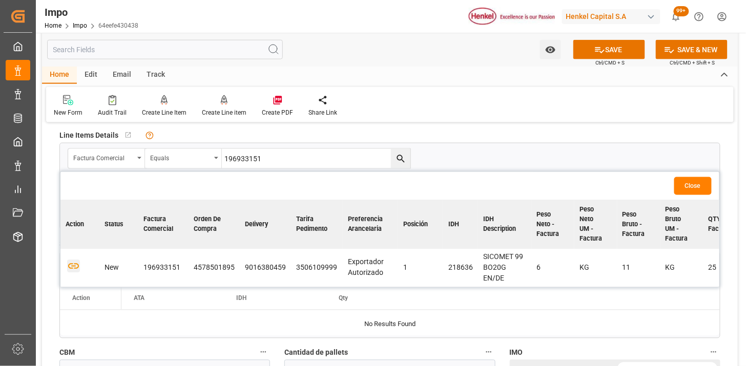
click at [76, 266] on icon "button" at bounding box center [73, 266] width 13 height 13
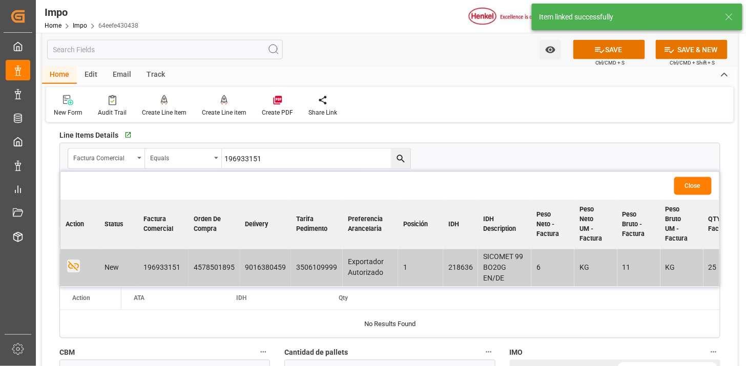
click at [696, 179] on button "Close" at bounding box center [692, 186] width 37 height 18
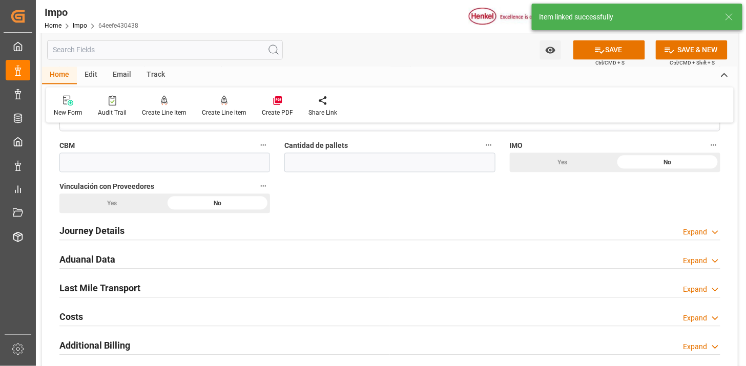
scroll to position [626, 0]
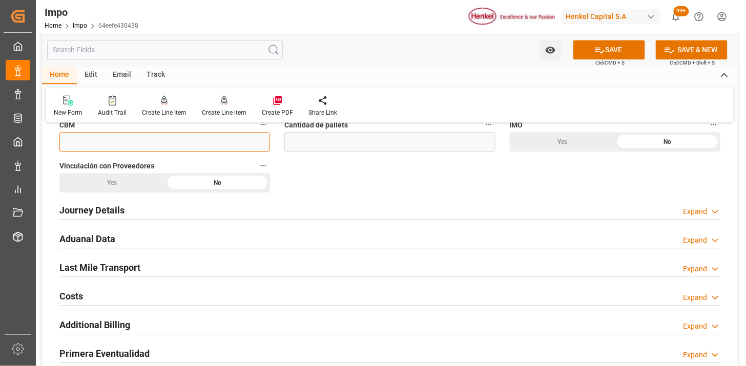
click at [184, 139] on input "text" at bounding box center [164, 141] width 211 height 19
paste input "0.142"
type input "0.142"
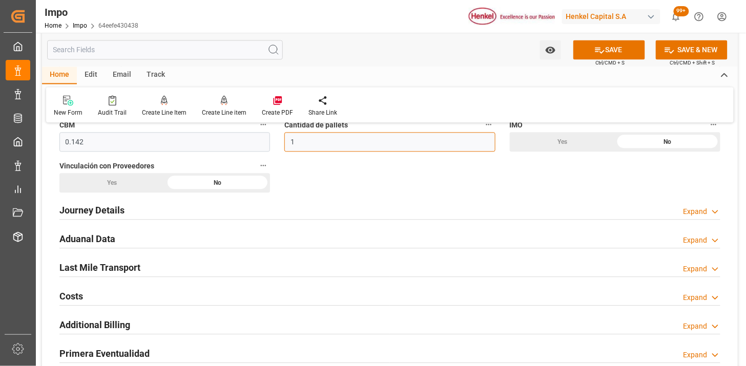
scroll to position [683, 0]
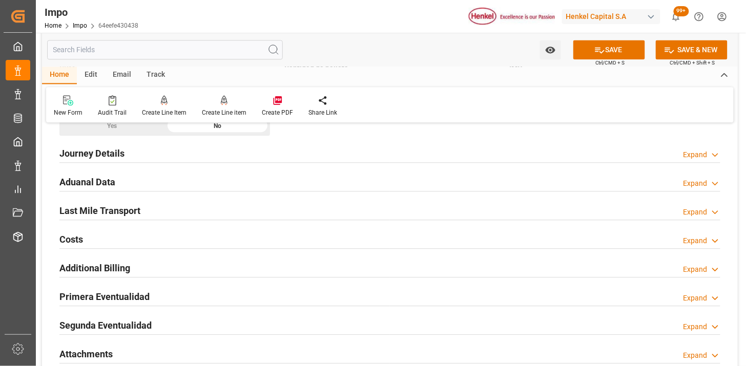
type input "1"
click at [147, 130] on div "Yes" at bounding box center [112, 125] width 106 height 19
click at [147, 151] on div "Journey Details Expand" at bounding box center [389, 152] width 661 height 19
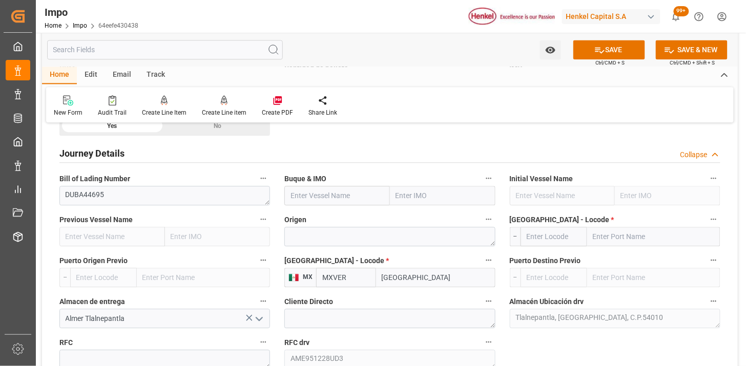
click at [331, 194] on input "text" at bounding box center [337, 195] width 106 height 19
paste input "ELBFEEDER"
type input "Elbfeeder"
type input "9388522"
type input "Elbfeeder"
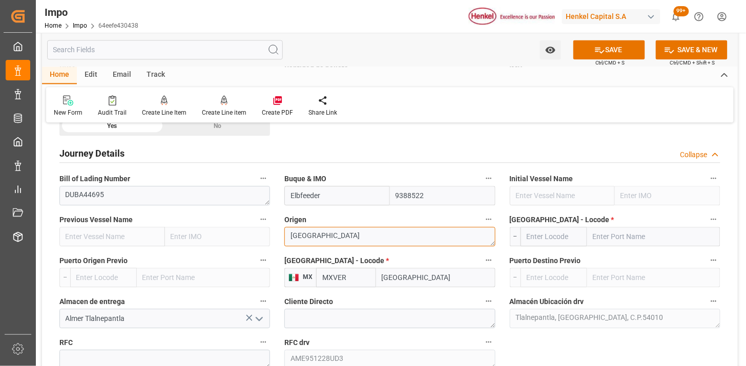
type textarea "[GEOGRAPHIC_DATA]"
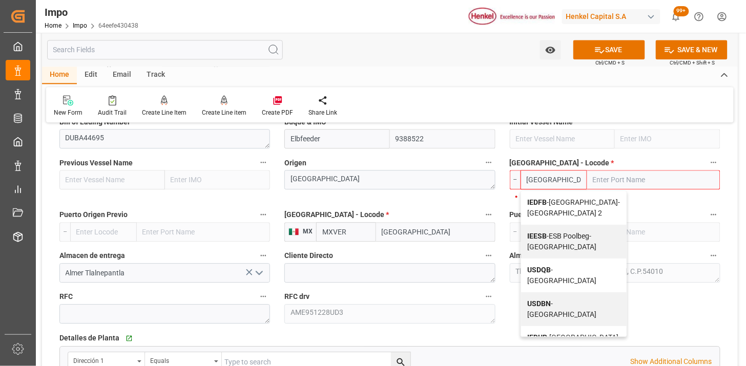
scroll to position [2, 0]
type input "IEDUB"
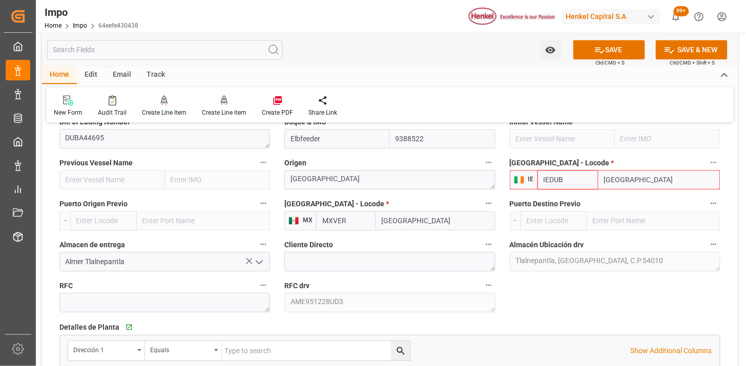
type input "[GEOGRAPHIC_DATA]"
type input "IEDUB"
click at [280, 237] on div "Cliente Directo" at bounding box center [389, 254] width 225 height 41
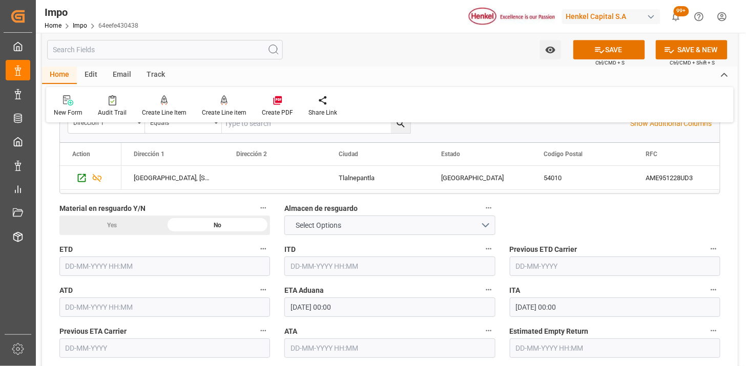
scroll to position [1025, 0]
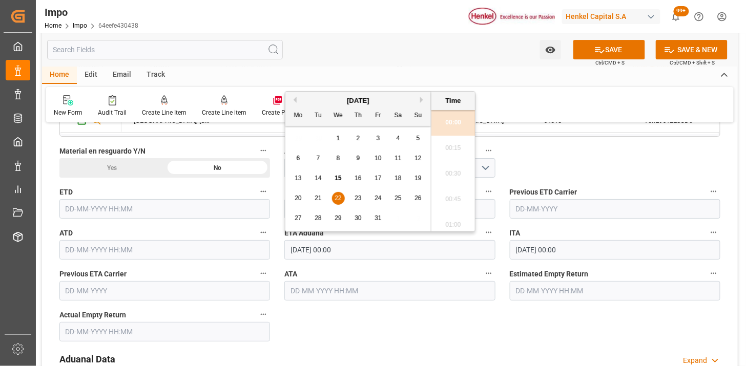
click at [364, 247] on input "[DATE] 00:00" at bounding box center [389, 249] width 211 height 19
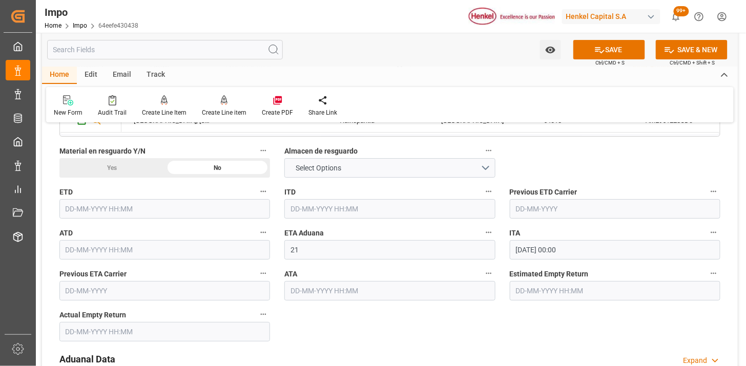
type input "[DATE] 00:00"
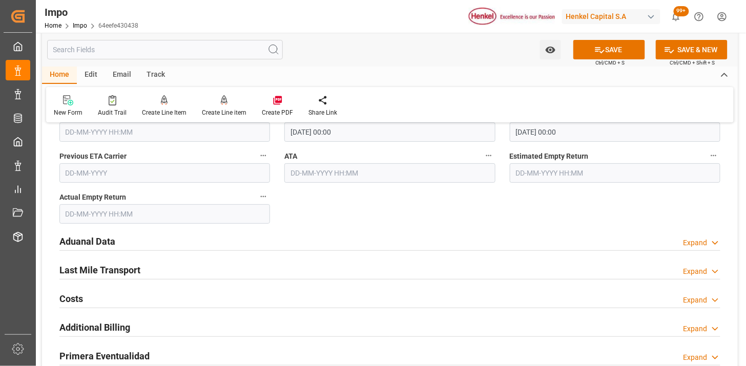
scroll to position [1195, 0]
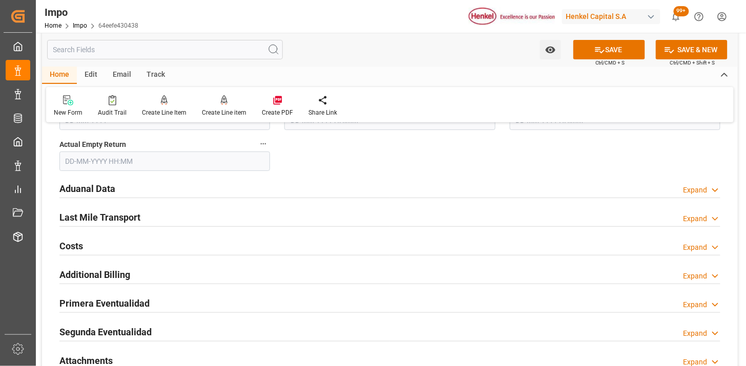
click at [221, 186] on div "Aduanal Data Expand" at bounding box center [389, 187] width 661 height 19
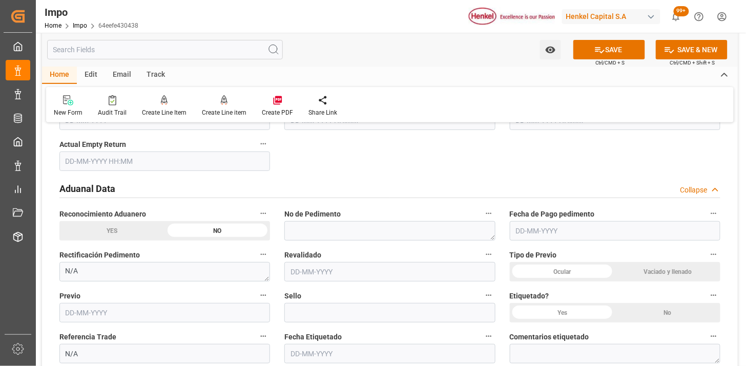
scroll to position [1252, 0]
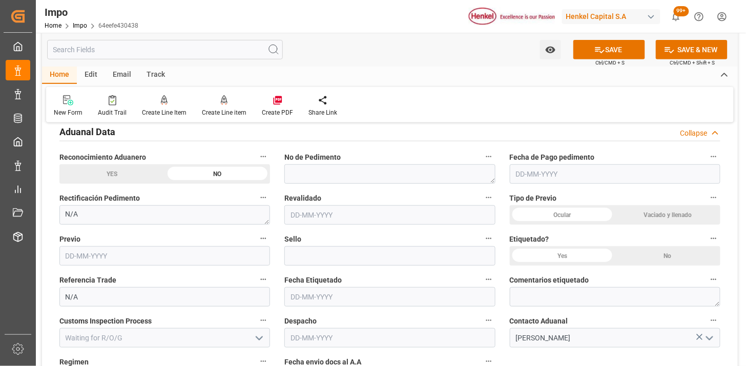
click at [561, 211] on div "Ocular" at bounding box center [563, 214] width 106 height 19
click at [662, 212] on div "Vaciado y llenado" at bounding box center [668, 214] width 106 height 19
drag, startPoint x: 663, startPoint y: 254, endPoint x: 433, endPoint y: 225, distance: 231.8
click at [664, 254] on div "No" at bounding box center [668, 255] width 106 height 19
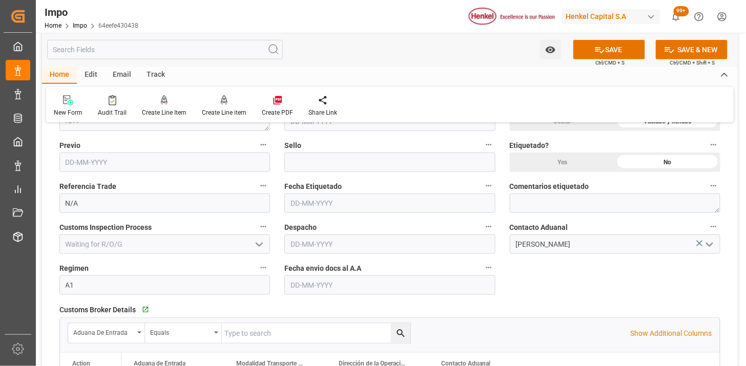
scroll to position [1366, 0]
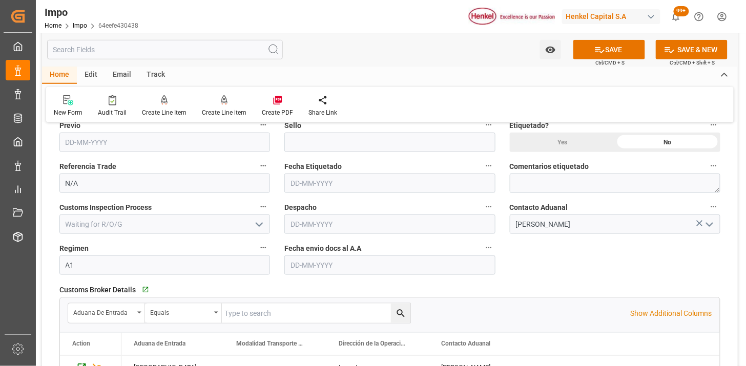
click at [362, 263] on input "text" at bounding box center [389, 265] width 211 height 19
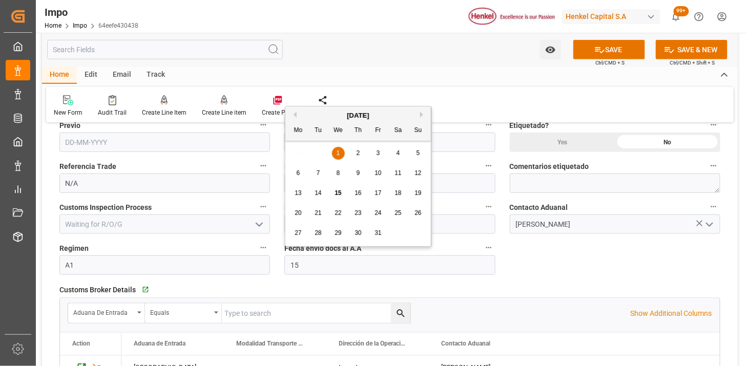
type input "[DATE]"
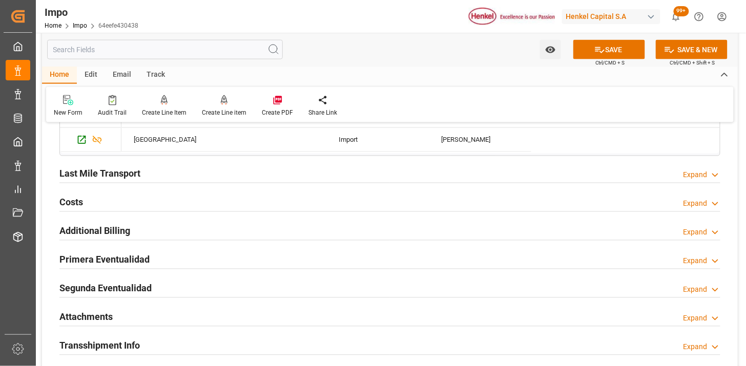
scroll to position [1651, 0]
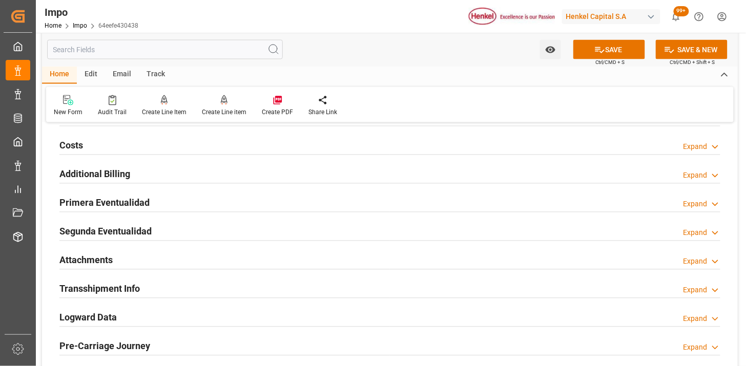
click at [177, 260] on div "Attachments Expand" at bounding box center [389, 259] width 661 height 19
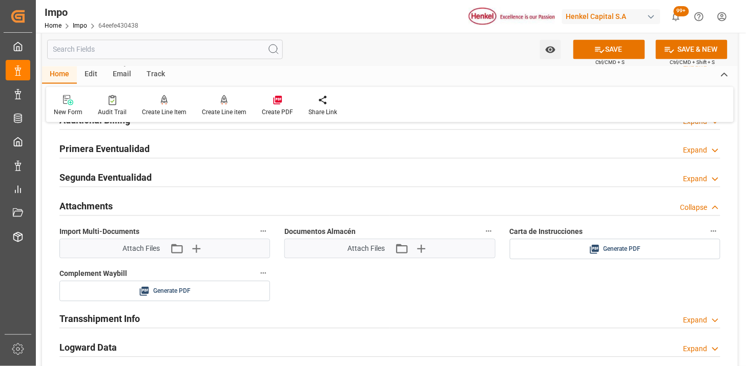
scroll to position [1708, 0]
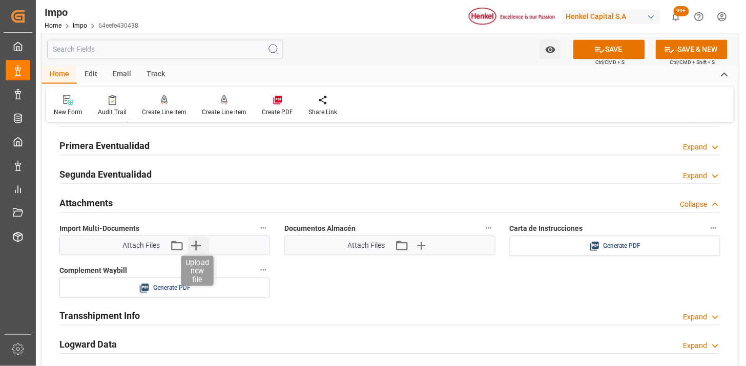
click at [201, 247] on icon "button" at bounding box center [196, 246] width 16 height 16
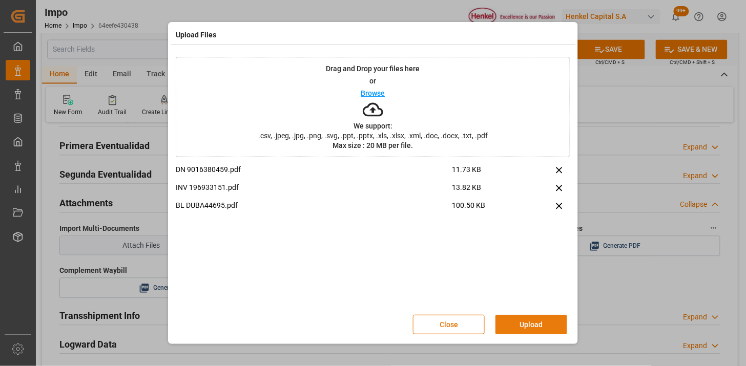
click at [526, 321] on button "Upload" at bounding box center [531, 324] width 72 height 19
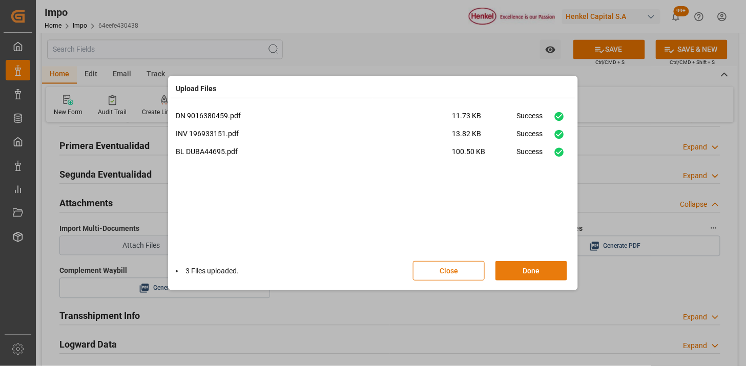
click at [518, 272] on button "Done" at bounding box center [531, 270] width 72 height 19
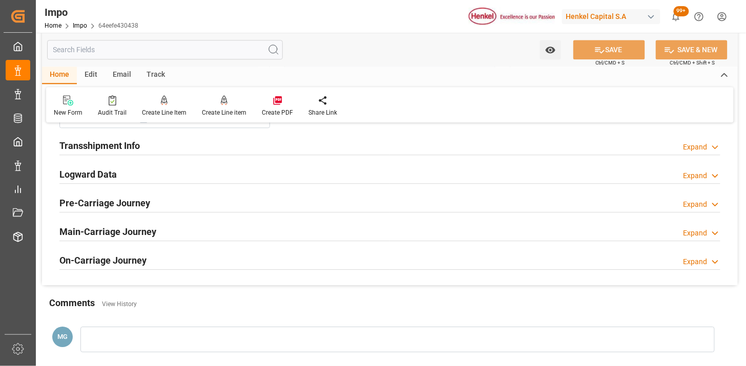
scroll to position [1765, 0]
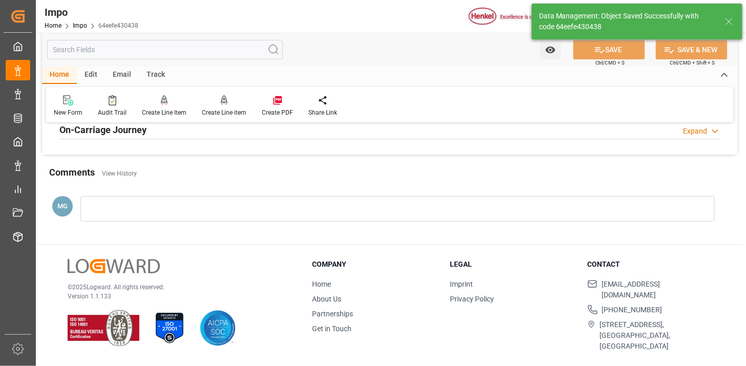
type textarea "AA"
type input "1"
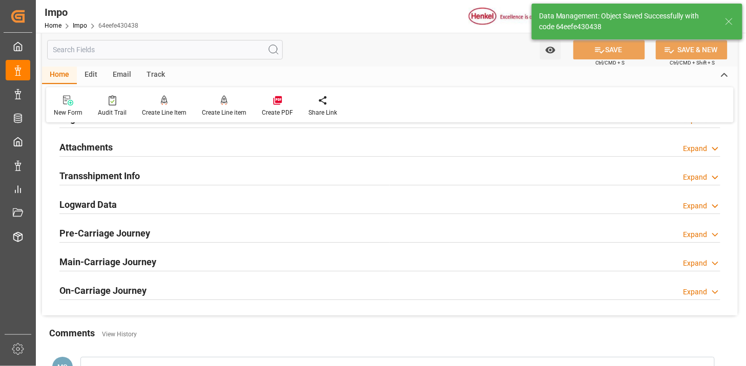
click at [131, 152] on div "Attachments Expand" at bounding box center [389, 146] width 661 height 19
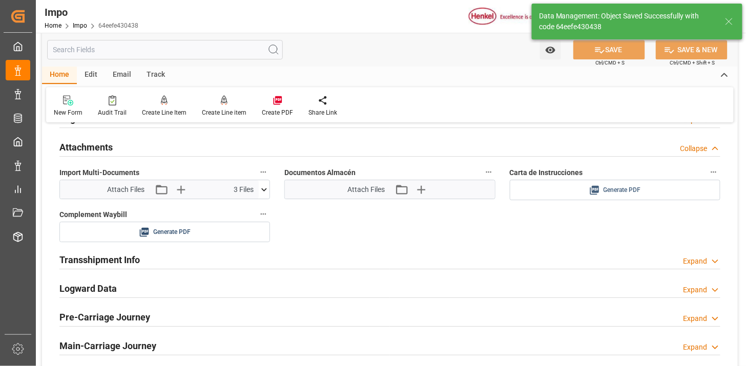
click at [608, 189] on span "Generate PDF" at bounding box center [622, 190] width 37 height 13
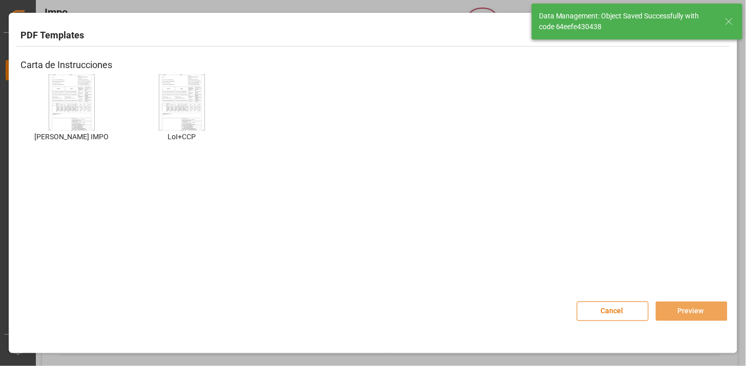
click at [82, 116] on img at bounding box center [71, 103] width 41 height 58
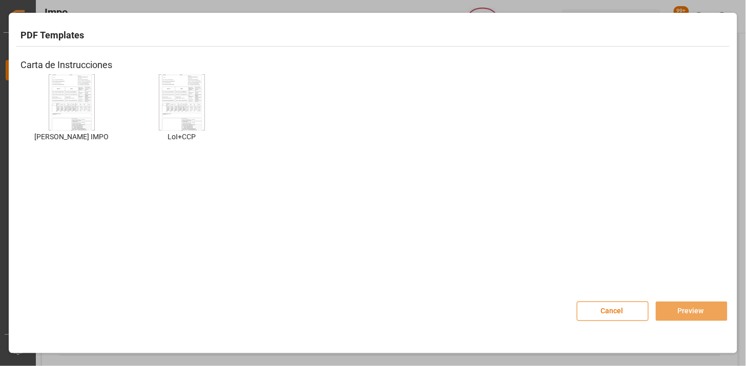
click at [70, 101] on img at bounding box center [71, 103] width 41 height 58
click at [668, 305] on button "Preview" at bounding box center [692, 311] width 72 height 19
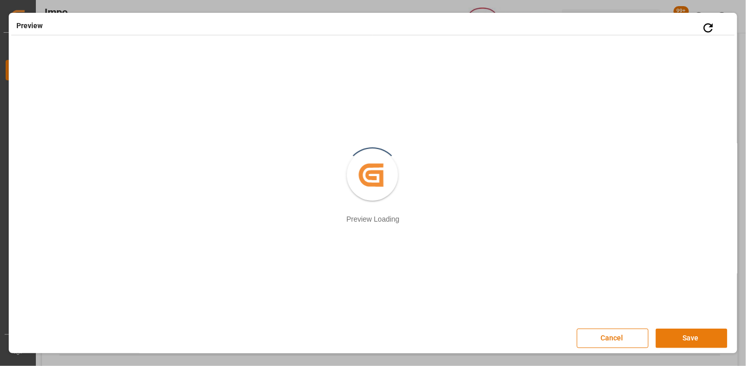
click at [705, 337] on button "Save" at bounding box center [692, 338] width 72 height 19
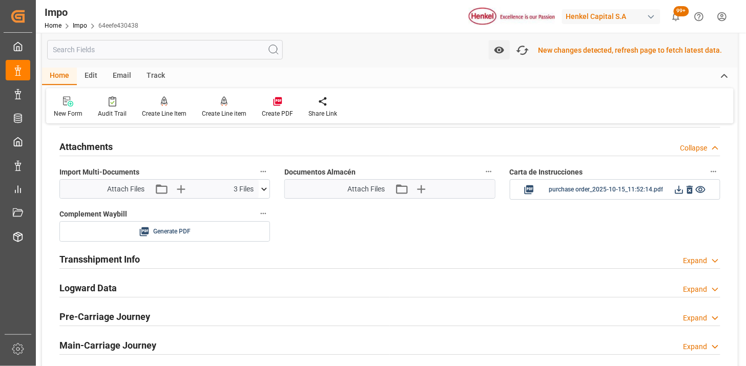
scroll to position [948, 0]
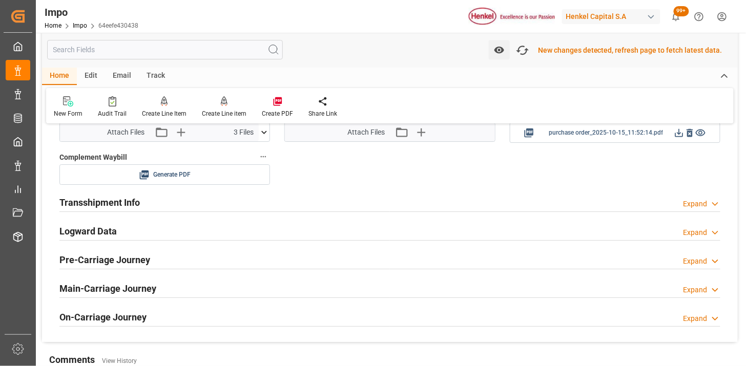
click at [683, 135] on icon at bounding box center [679, 133] width 8 height 8
